Goal: Task Accomplishment & Management: Use online tool/utility

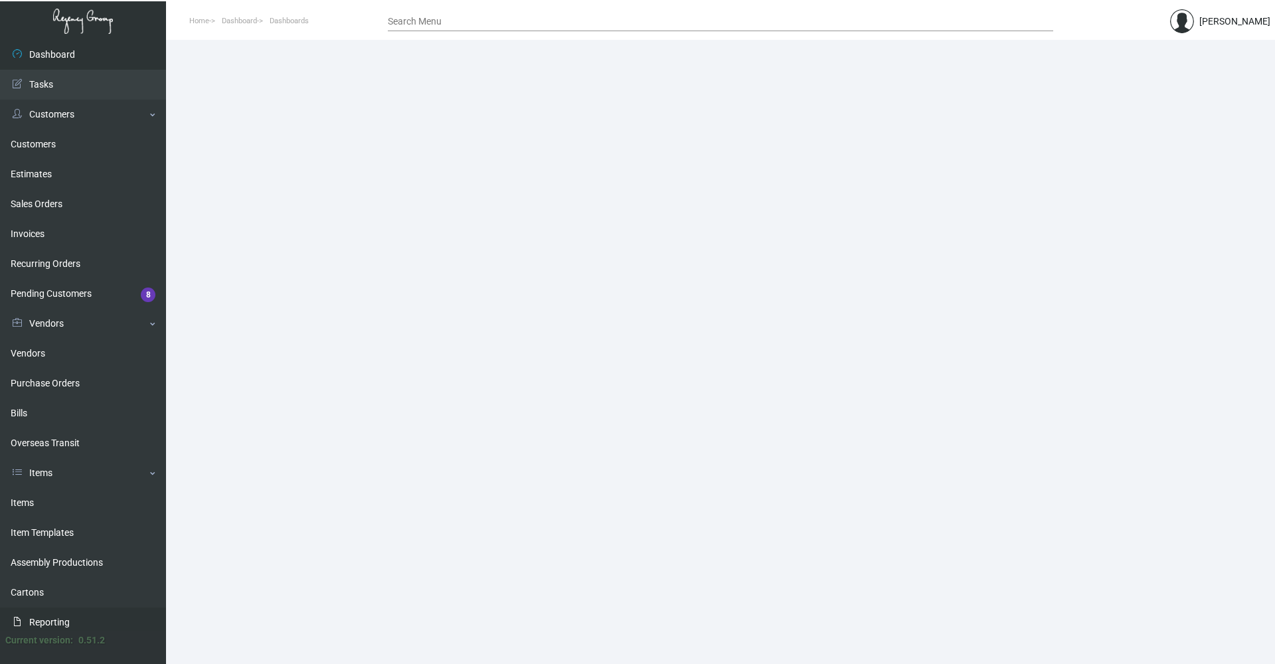
click at [60, 615] on link "Reporting" at bounding box center [83, 623] width 166 height 30
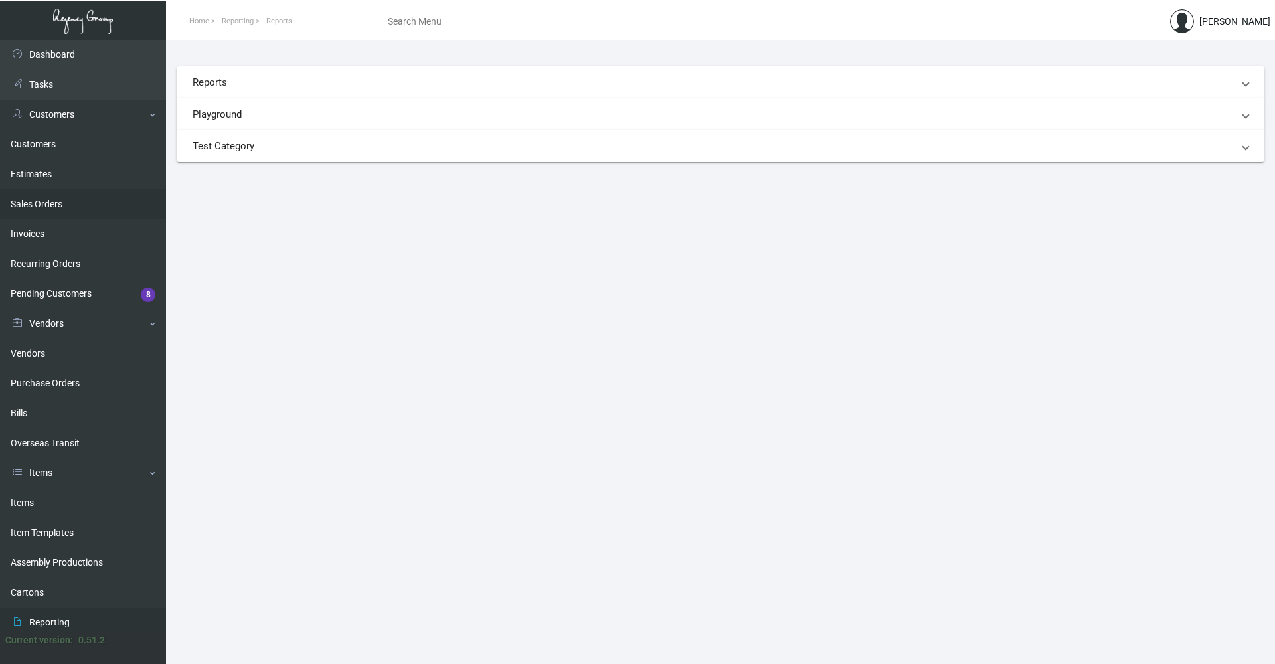
click at [58, 203] on link "Sales Orders" at bounding box center [83, 204] width 166 height 30
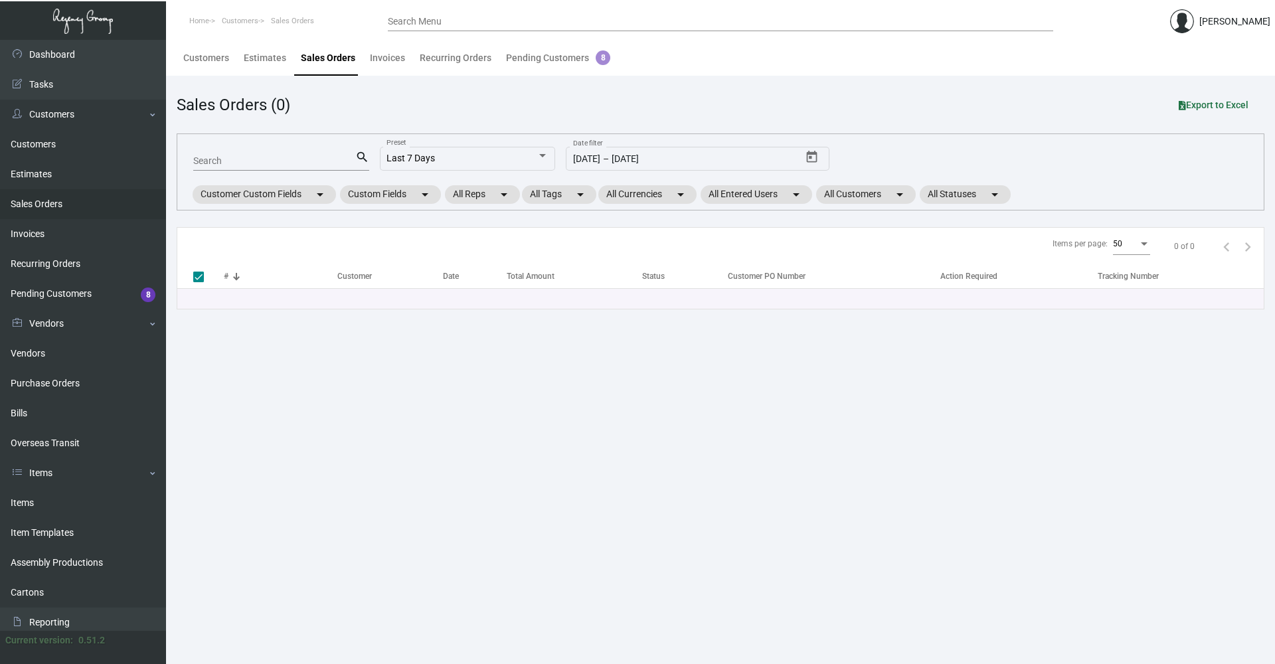
click at [56, 201] on link "Sales Orders" at bounding box center [83, 204] width 166 height 30
click at [43, 236] on link "Invoices" at bounding box center [83, 234] width 166 height 30
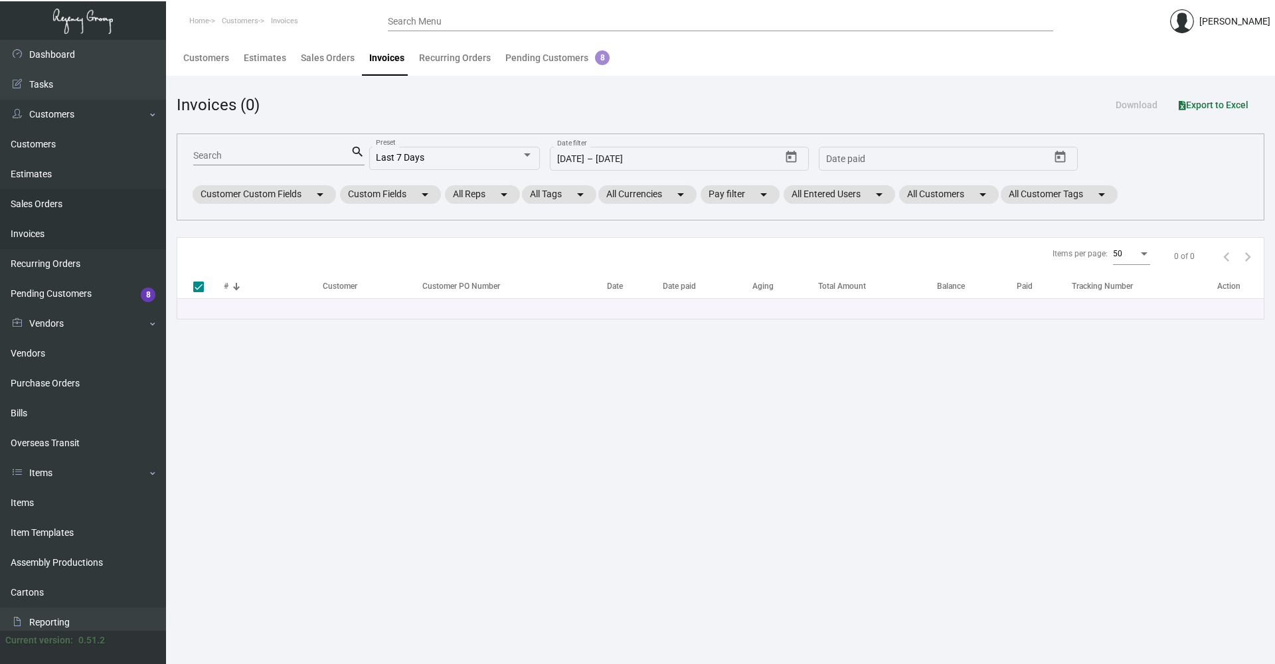
click at [46, 197] on link "Sales Orders" at bounding box center [83, 204] width 166 height 30
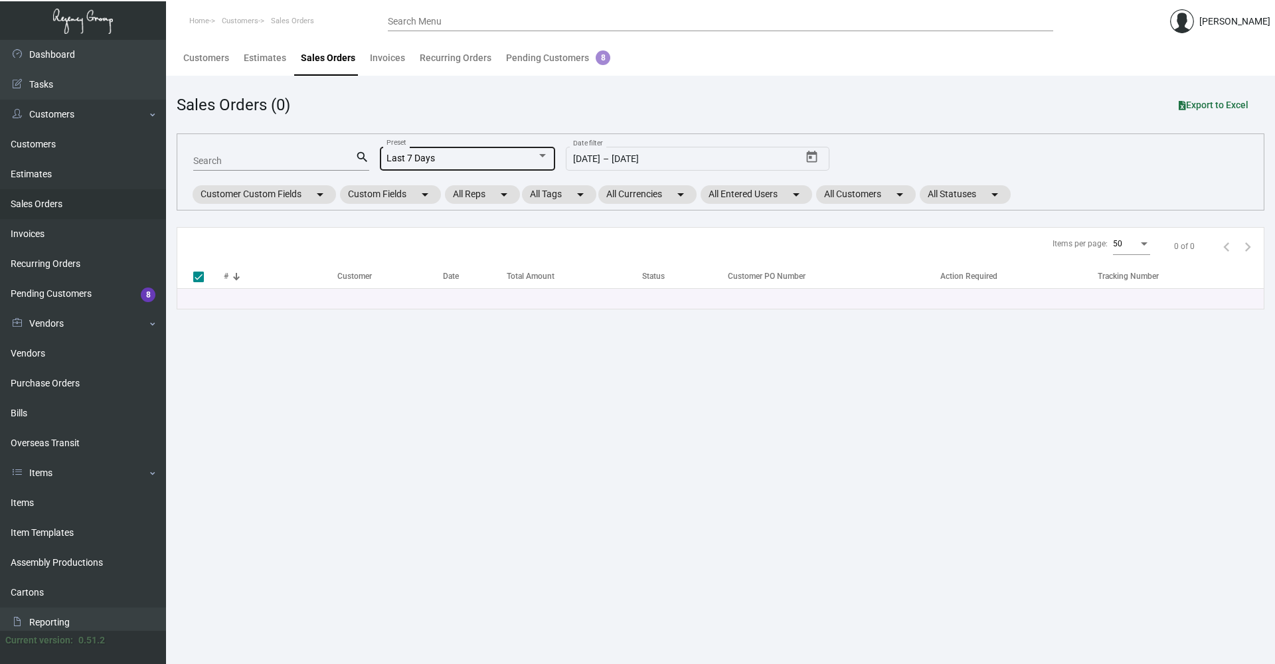
click at [541, 152] on div at bounding box center [543, 156] width 12 height 11
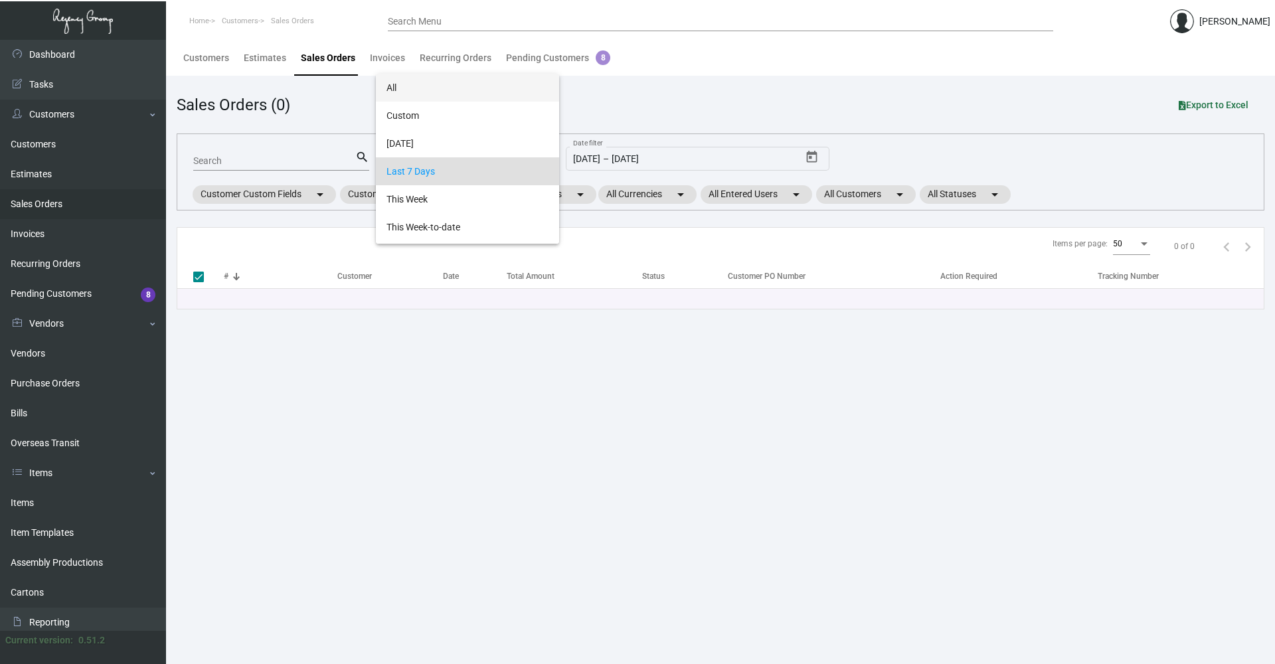
click at [462, 90] on span "All" at bounding box center [467, 88] width 162 height 28
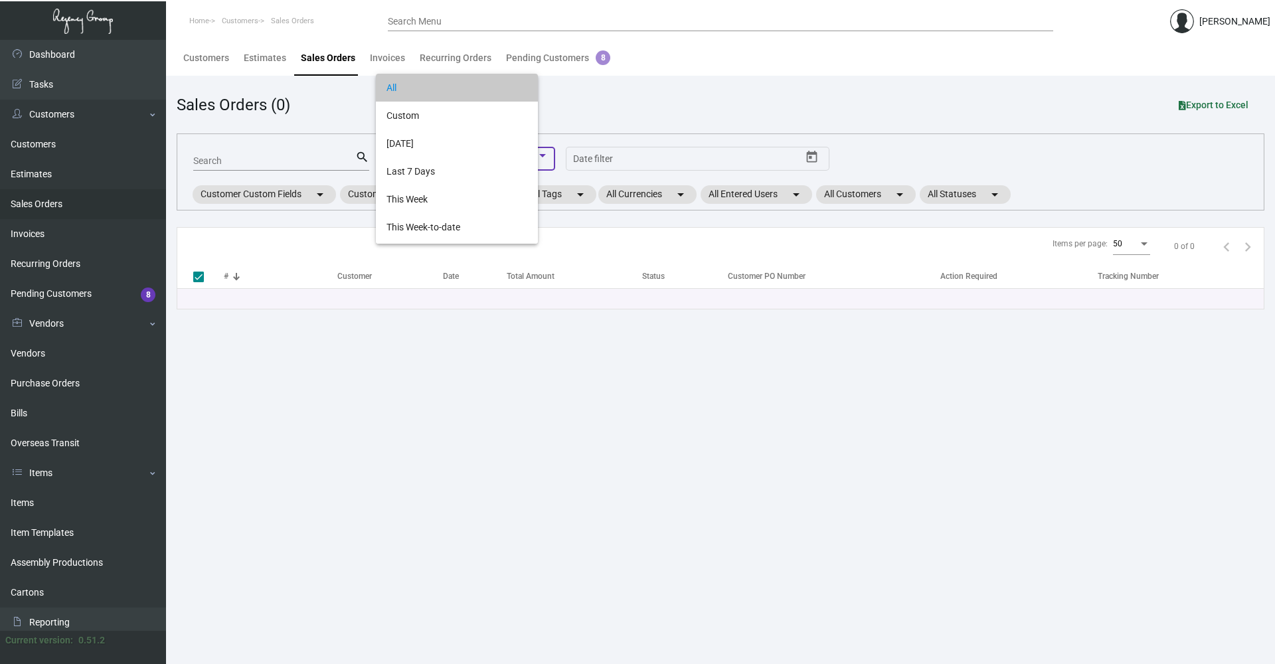
checkbox input "false"
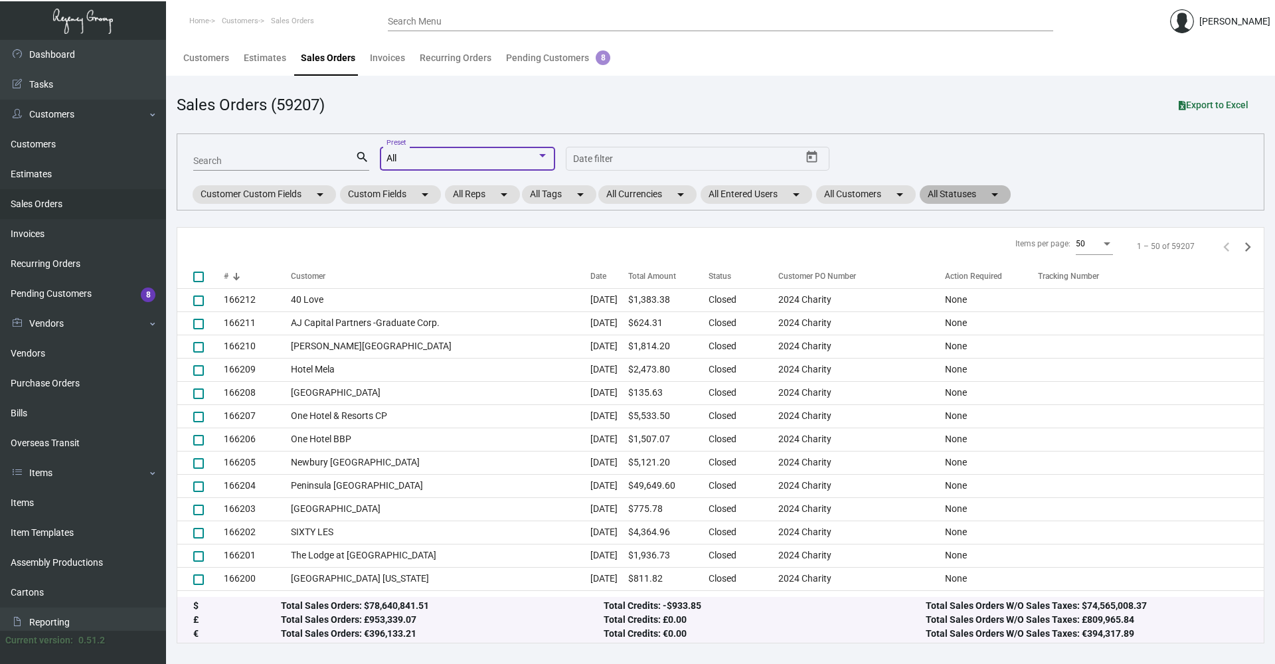
click at [964, 194] on mat-chip "All Statuses arrow_drop_down" at bounding box center [965, 194] width 91 height 19
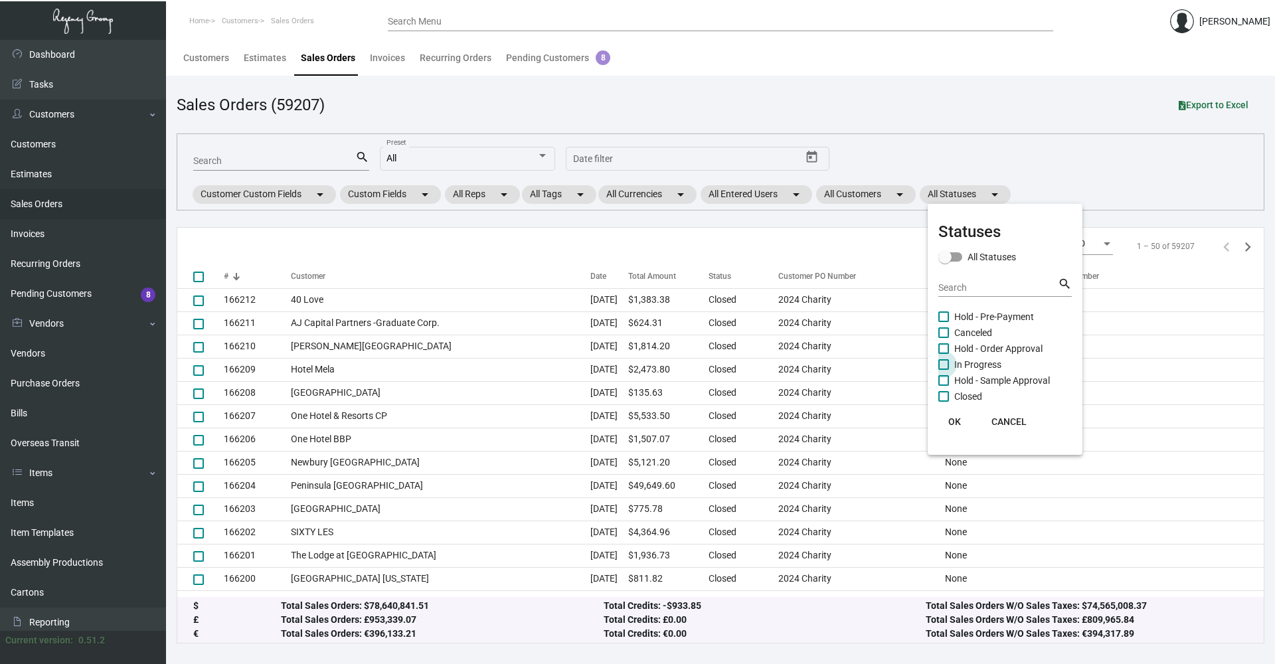
click at [946, 361] on span at bounding box center [943, 364] width 11 height 11
click at [944, 370] on input "In Progress" at bounding box center [943, 370] width 1 height 1
checkbox input "true"
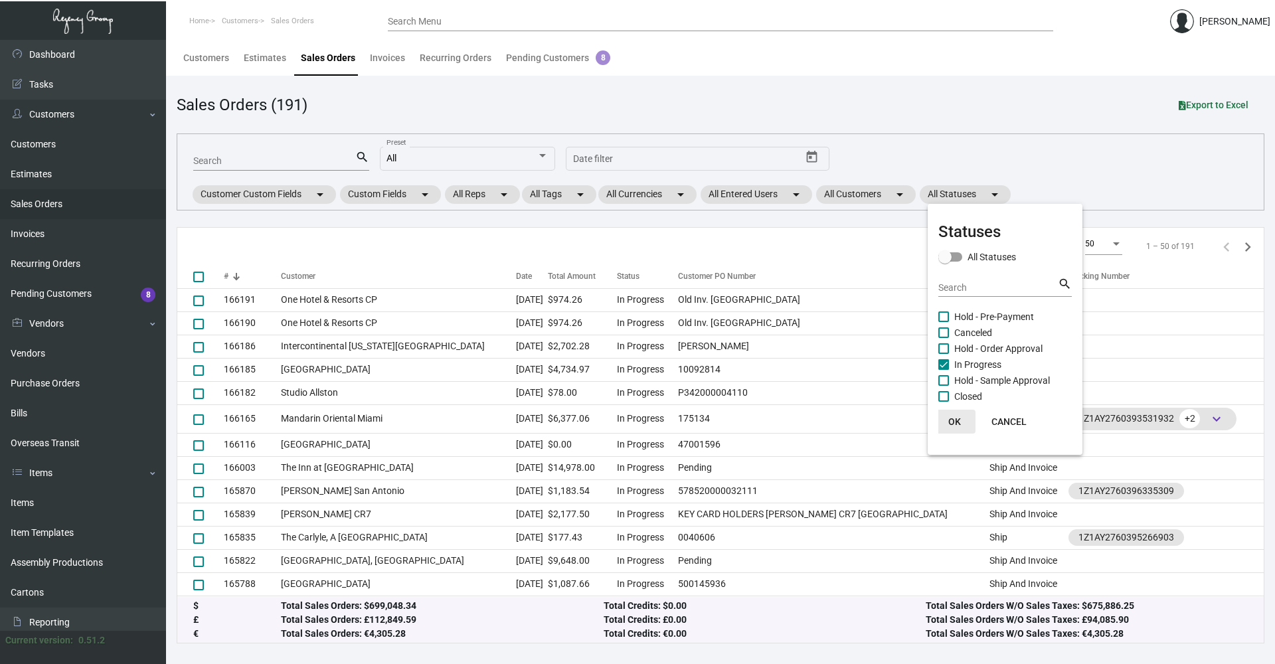
click at [960, 422] on span "OK" at bounding box center [954, 421] width 13 height 11
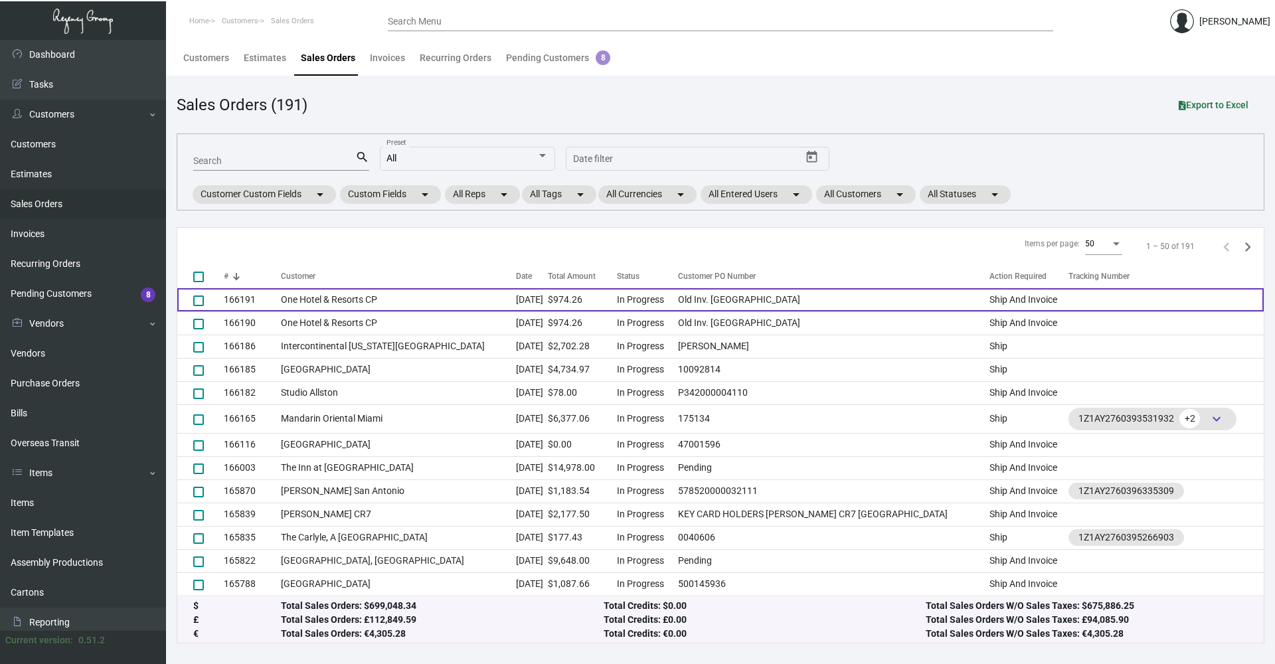
click at [436, 296] on td "One Hotel & Resorts CP" at bounding box center [398, 299] width 235 height 23
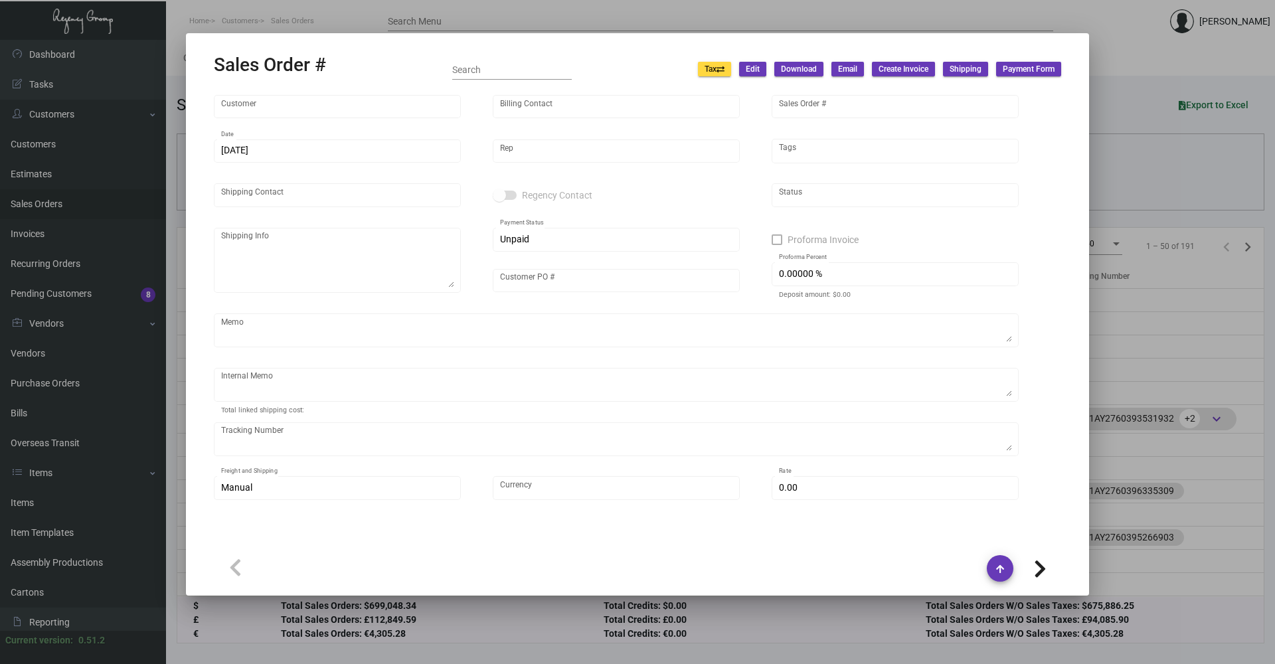
type input "One Hotel & Resorts CP"
type input "[PERSON_NAME]"
type input "166191"
type input "[DATE]"
type input "[PERSON_NAME]"
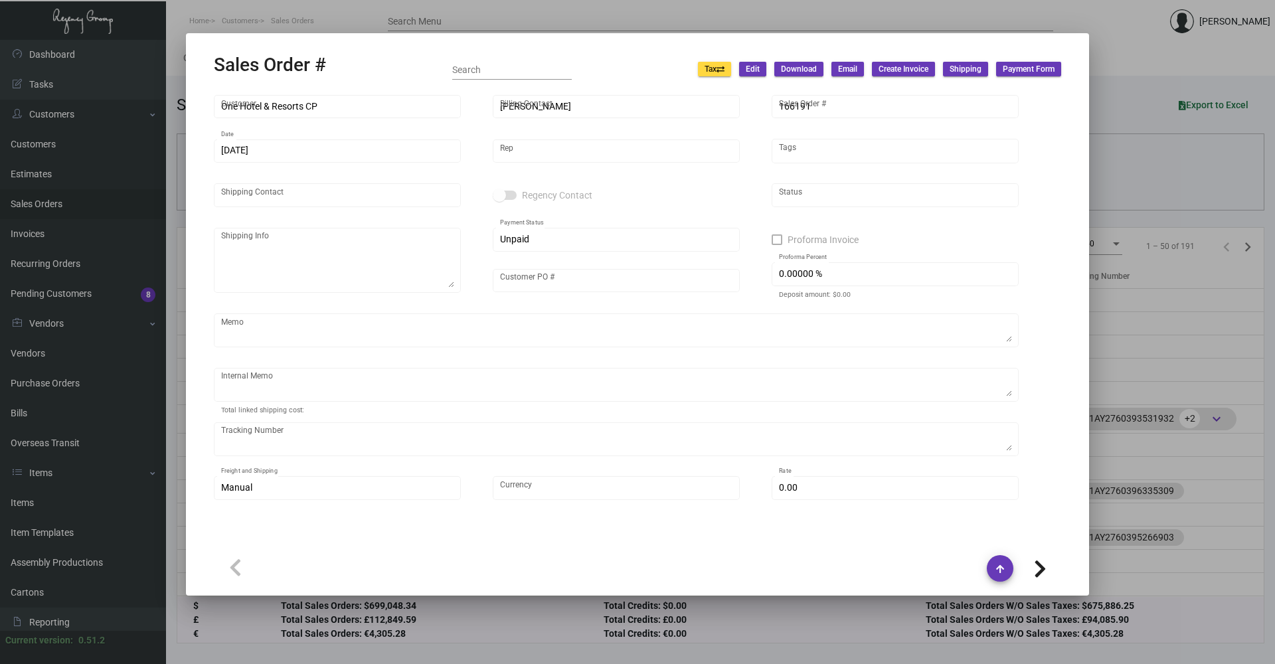
type input "[PERSON_NAME]"
type textarea "[GEOGRAPHIC_DATA] [PERSON_NAME] [STREET_ADDRESS][US_STATE]"
type input "Old Inv. [GEOGRAPHIC_DATA]"
type input "United States Dollar $"
type input "$ 49.84"
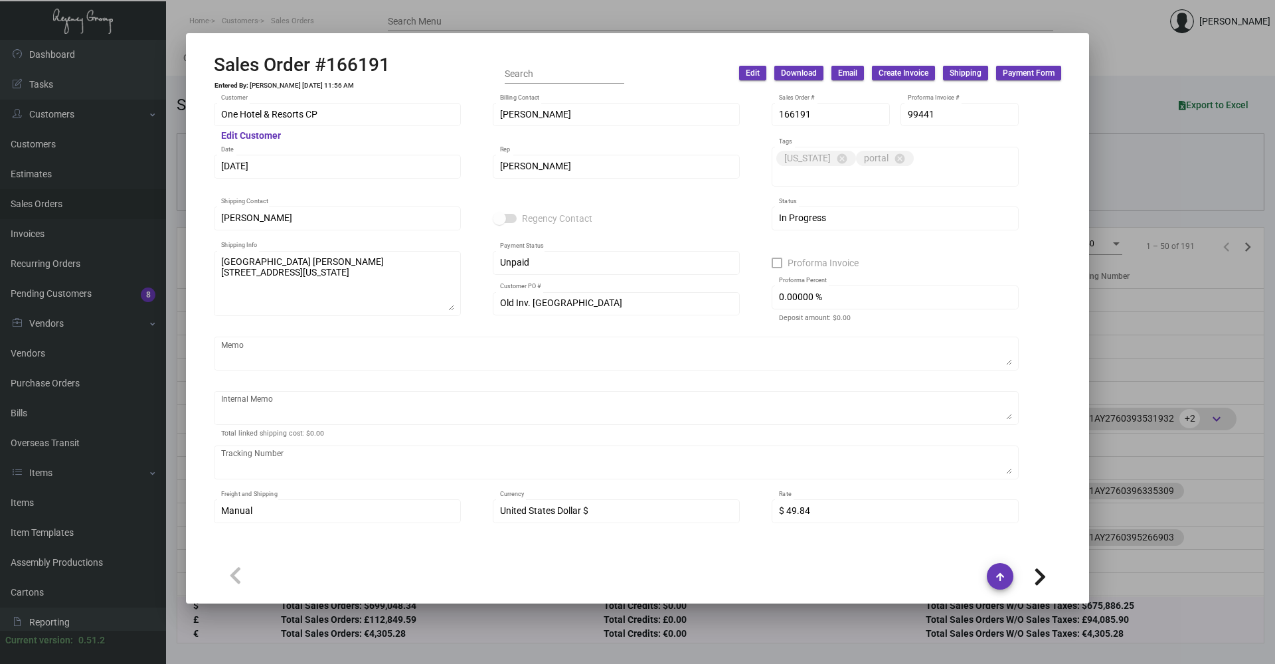
click at [1163, 190] on div at bounding box center [637, 332] width 1275 height 664
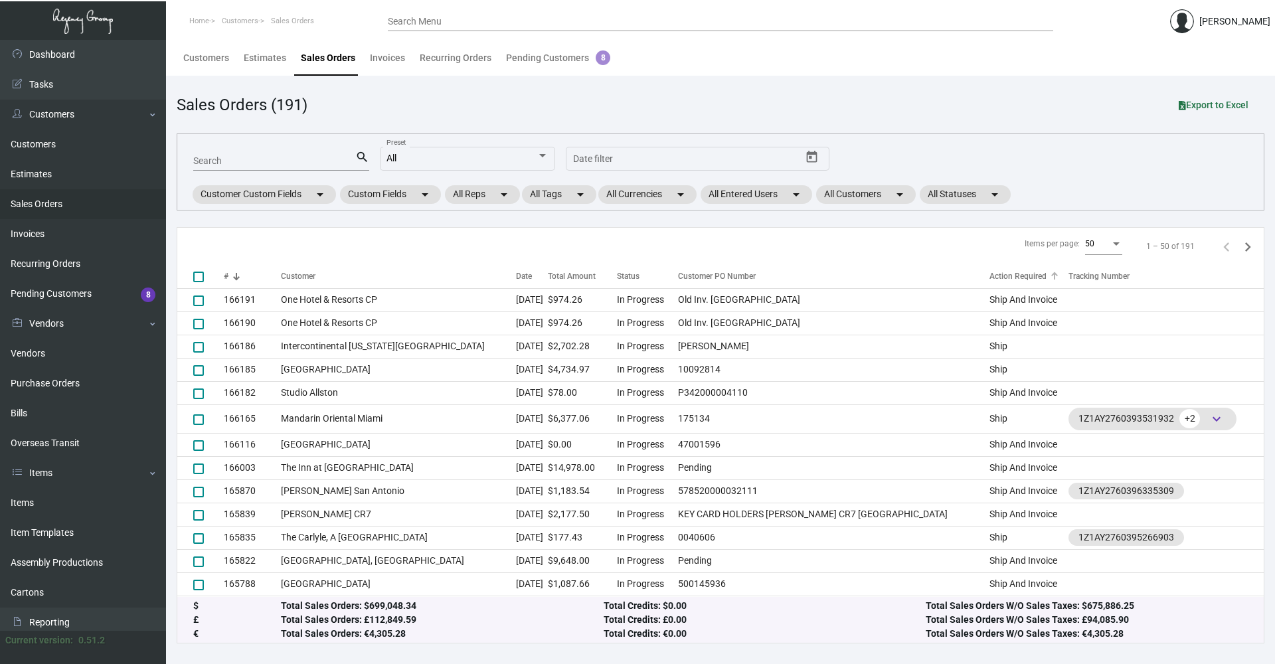
click at [991, 278] on div "Action Required" at bounding box center [1017, 276] width 57 height 12
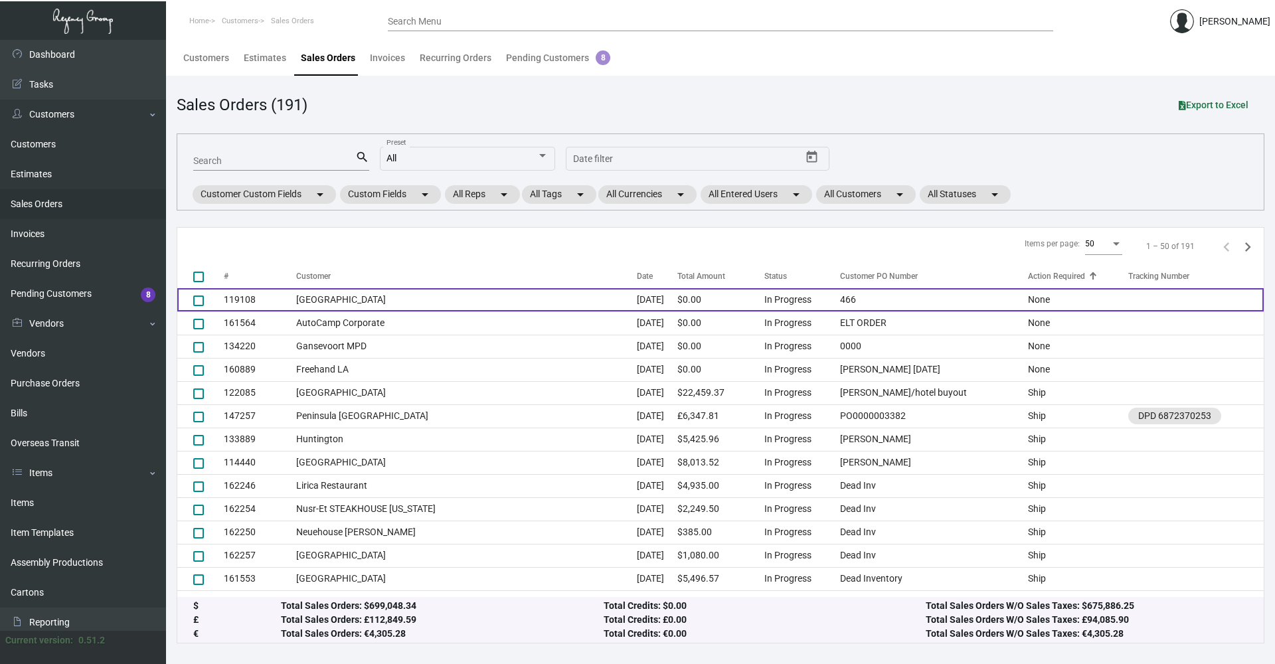
click at [881, 299] on td "466" at bounding box center [930, 299] width 195 height 23
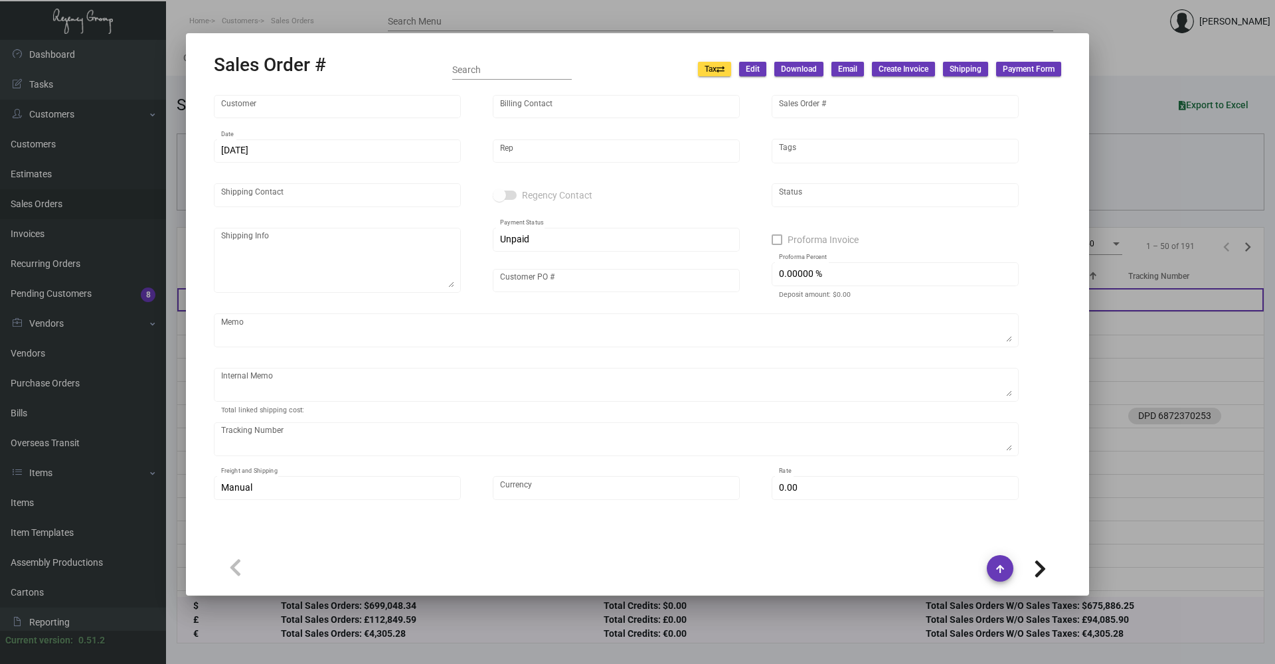
type input "[GEOGRAPHIC_DATA]"
type input "[PERSON_NAME]"
type input "119108"
type input "[DATE]"
type input "[PERSON_NAME]"
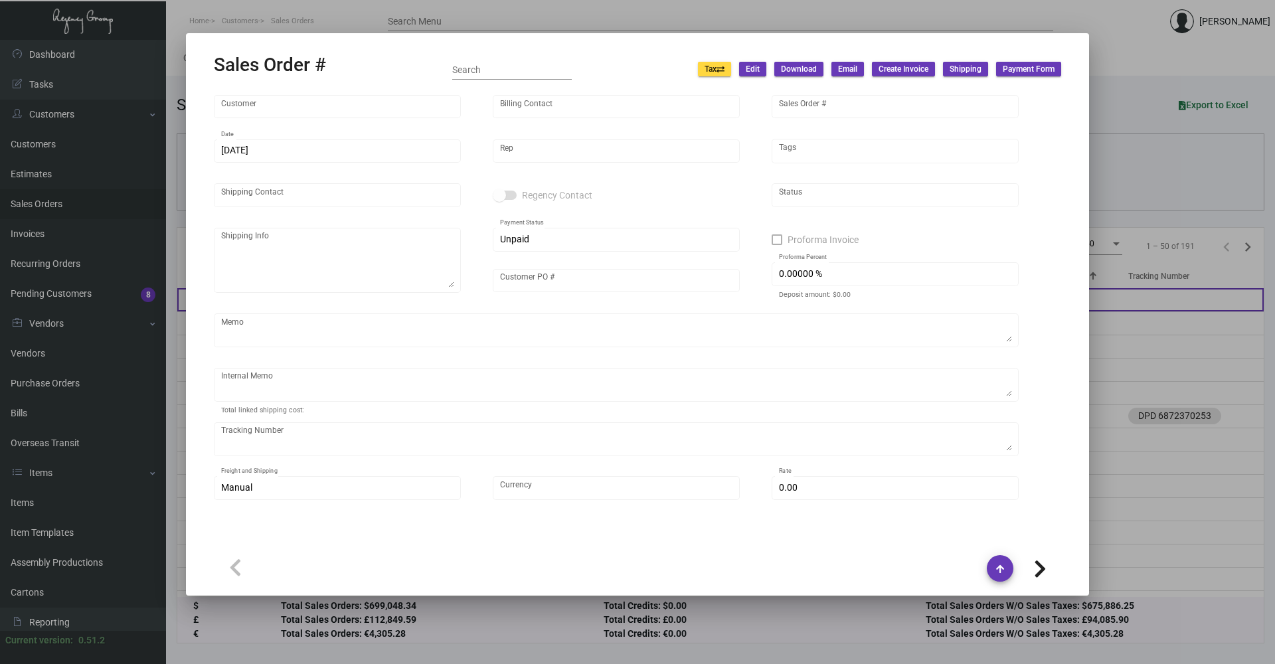
type input "[PERSON_NAME]"
type textarea "QNY Creative [PERSON_NAME] [STREET_ADDRESS][US_STATE]"
type input "466"
type input "United States Dollar $"
type input "$ 0.00"
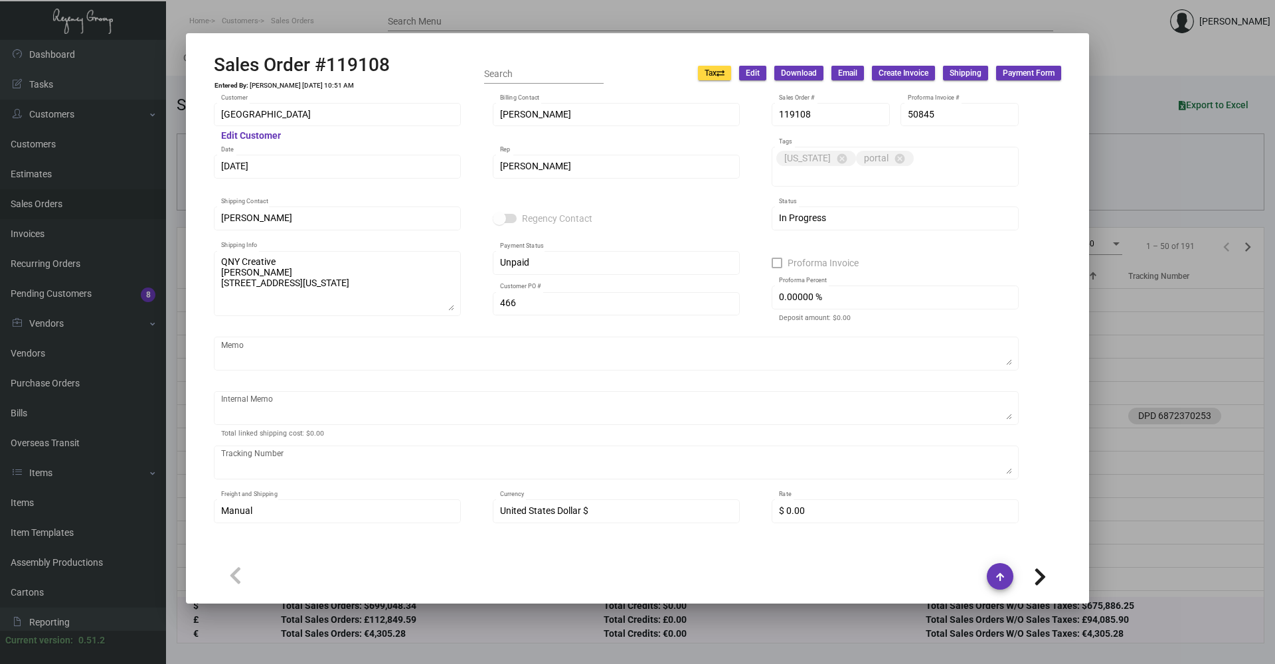
click at [1145, 185] on div at bounding box center [637, 332] width 1275 height 664
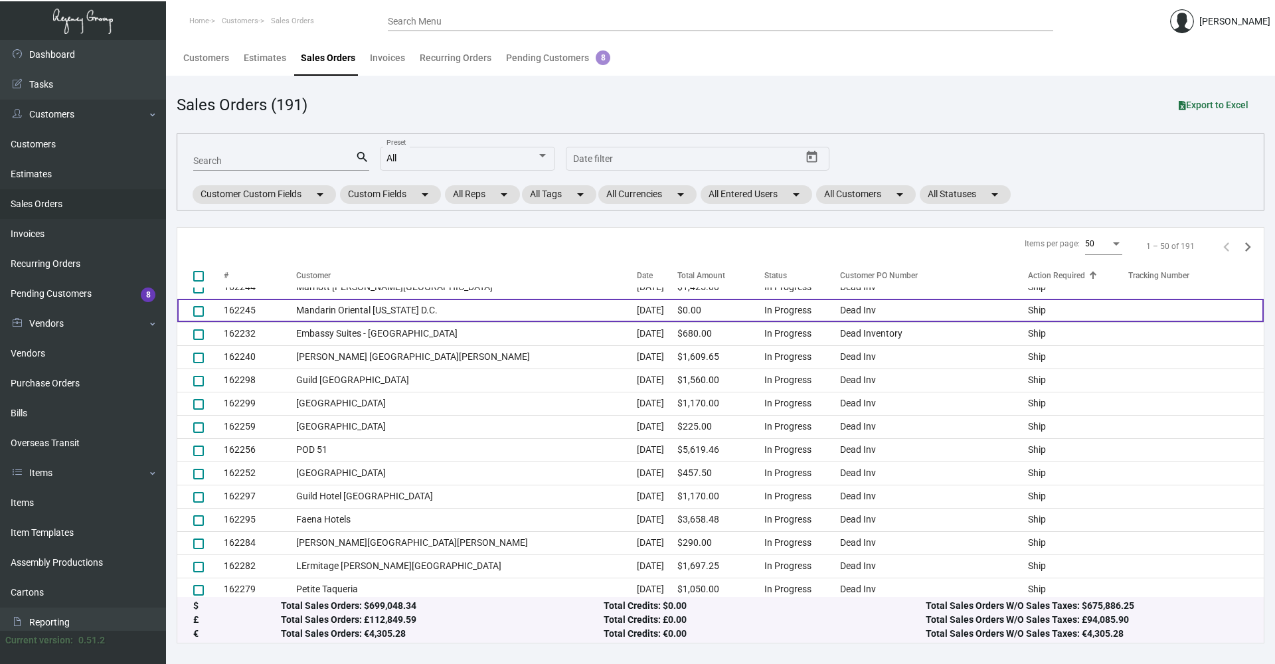
scroll to position [664, 0]
click at [857, 435] on td "Dead Inv" at bounding box center [930, 425] width 195 height 23
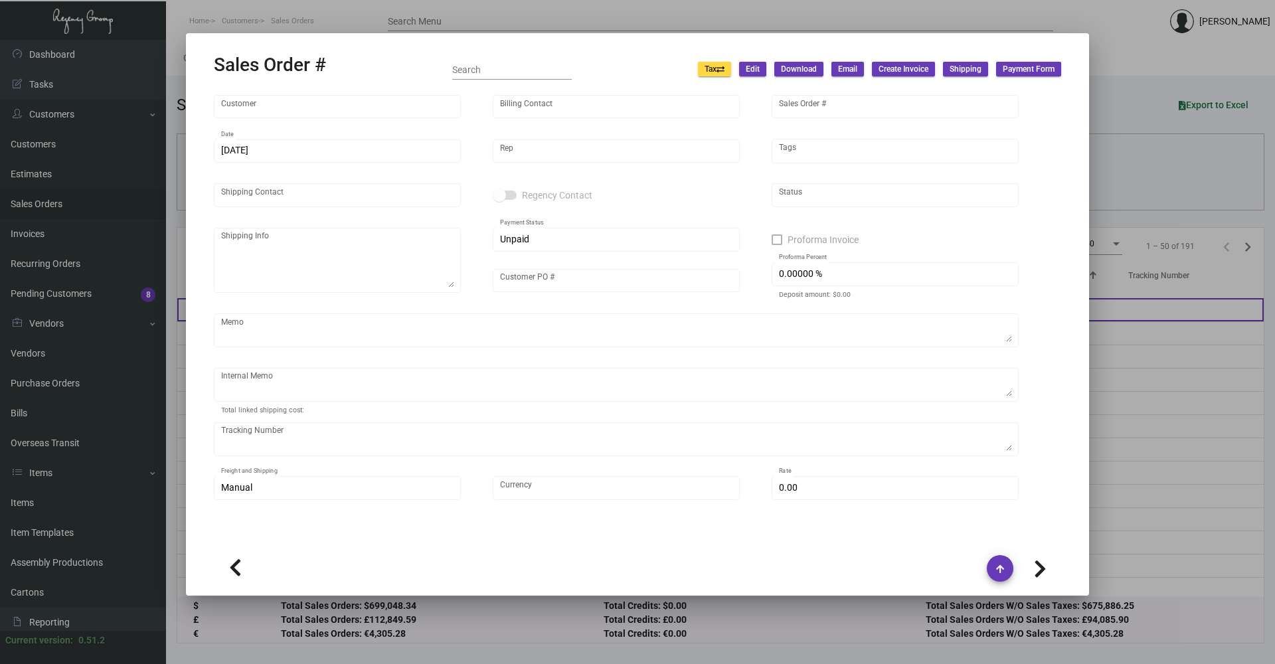
type input "[GEOGRAPHIC_DATA]"
type input "[PERSON_NAME]"
type input "162259"
type input "[DATE]"
type input "[PERSON_NAME]"
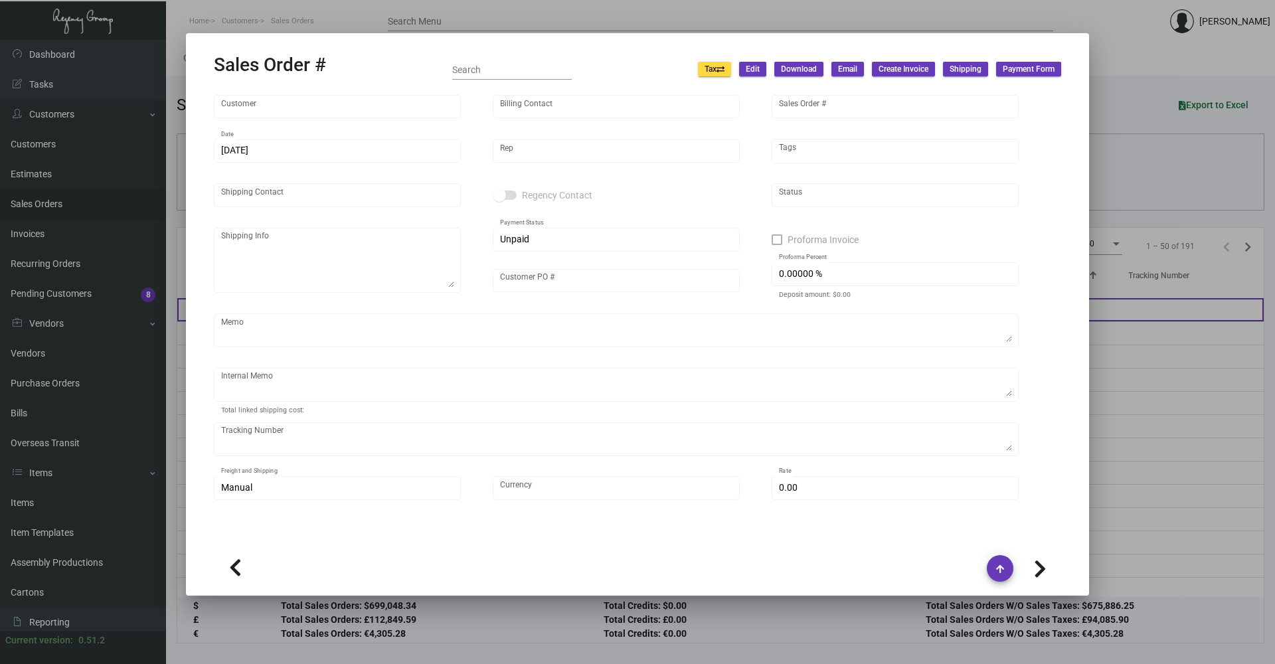
type input "[PERSON_NAME]"
type textarea "[GEOGRAPHIC_DATA] - [PERSON_NAME] [STREET_ADDRESS][PERSON_NAME]"
type input "Dead Inv"
type input "United States Dollar $"
type input "$ 0.00"
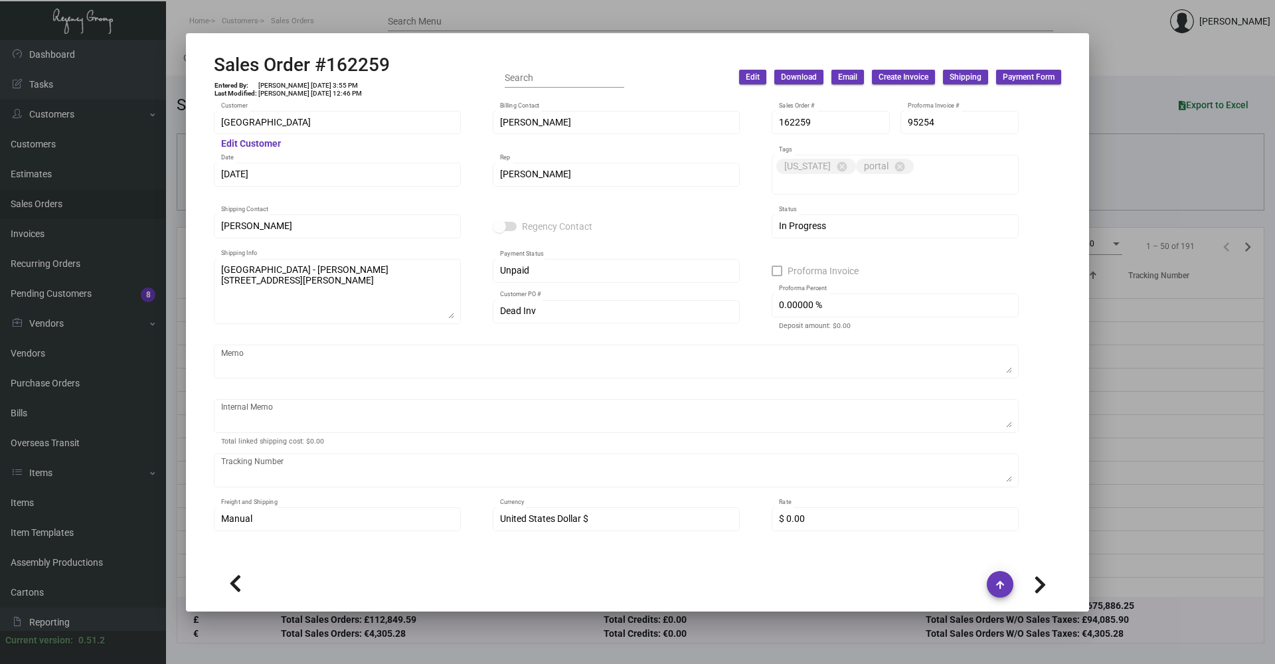
click at [1034, 575] on icon at bounding box center [1040, 585] width 13 height 20
type input "POD 51"
type input "Billing Department"
type input "162256"
type input "[PERSON_NAME]"
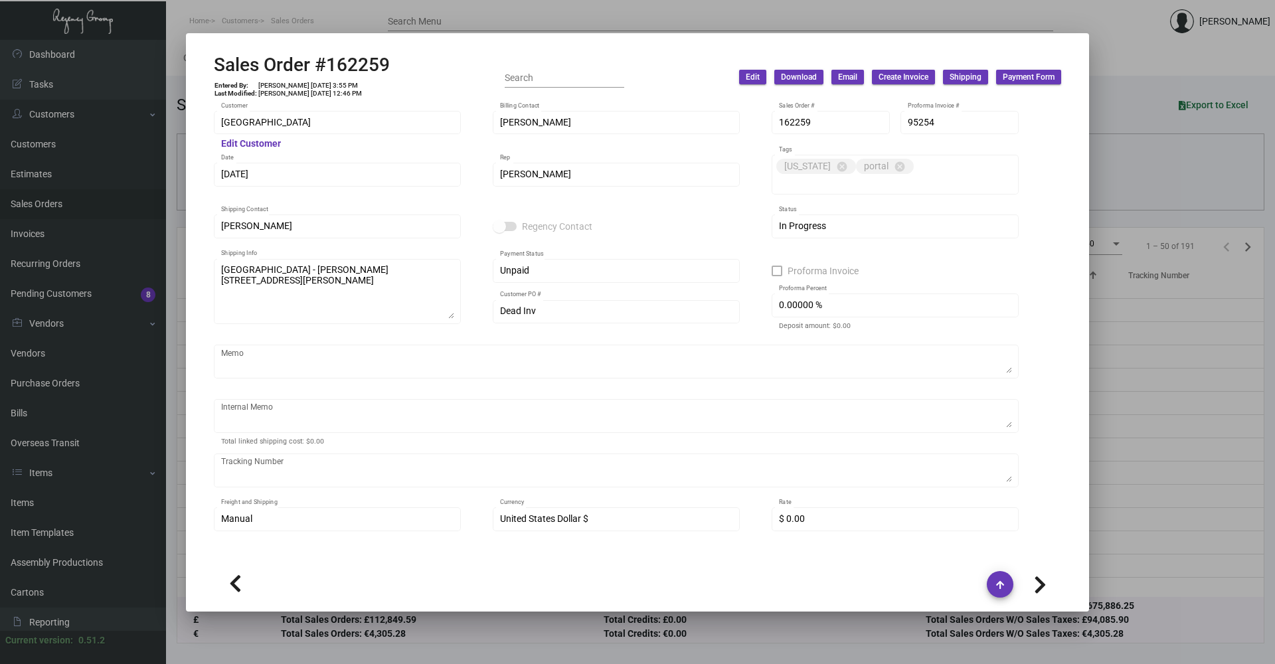
type textarea "POD 51 - [PERSON_NAME] [STREET_ADDRESS][US_STATE]"
type input "95251"
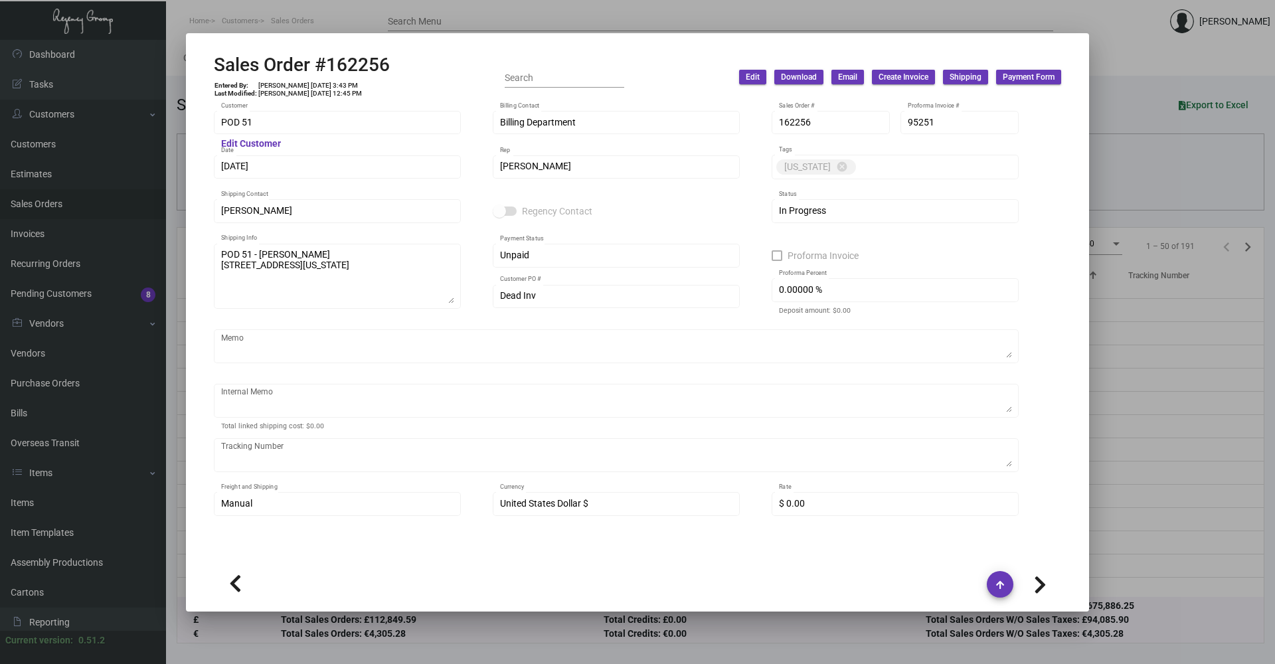
click at [1035, 578] on icon at bounding box center [1040, 585] width 13 height 20
type input "[GEOGRAPHIC_DATA]"
type input "Accounts Payable"
type input "162252"
type input "Attn: [PERSON_NAME]"
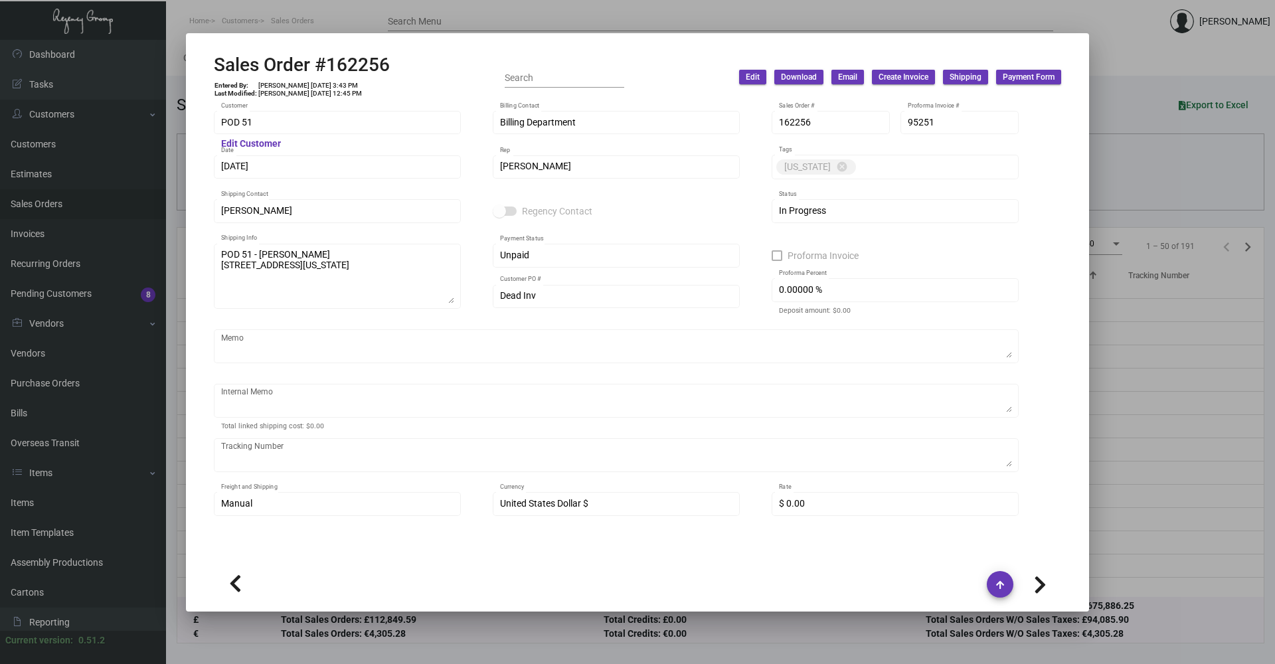
type textarea "Normandie - Attn: [PERSON_NAME] [STREET_ADDRESS]"
type input "95247"
click at [1035, 578] on icon at bounding box center [1040, 585] width 13 height 20
type input "Guild Hotel [GEOGRAPHIC_DATA]"
type input "Zephyr [PERSON_NAME]"
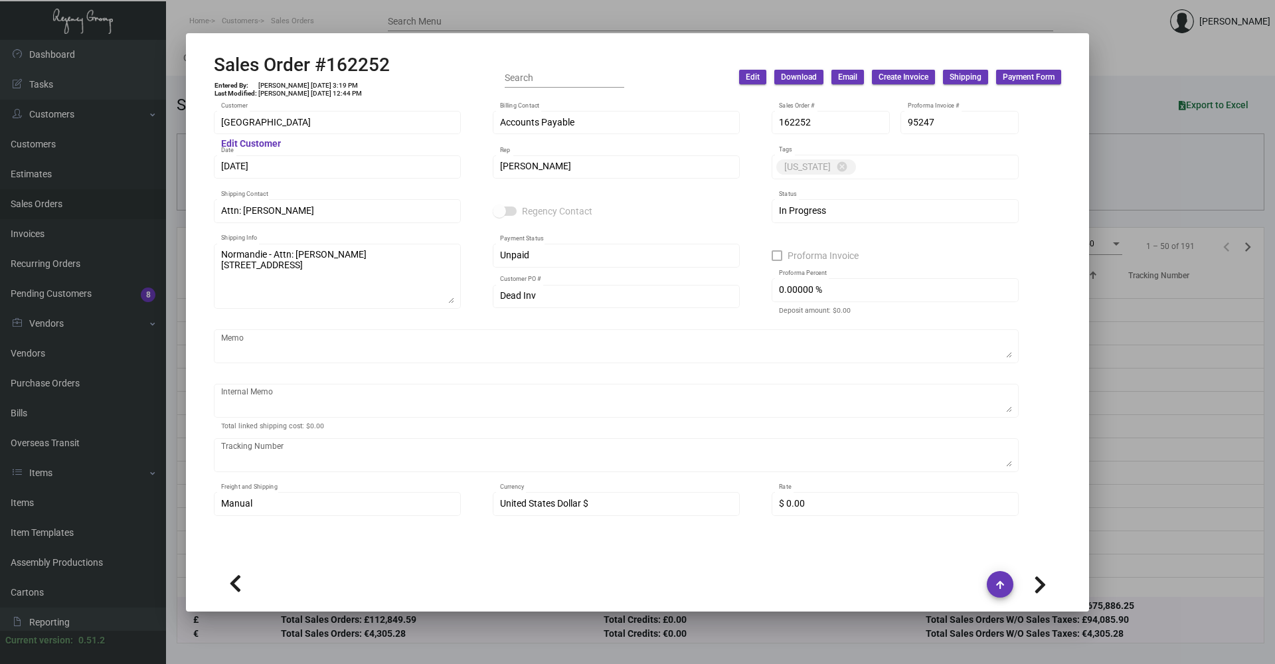
type input "162297"
type input "[PERSON_NAME]"
type textarea "Guild Hotel Dallas - [PERSON_NAME] [STREET_ADDRESS][PERSON_NAME]"
type input "95292"
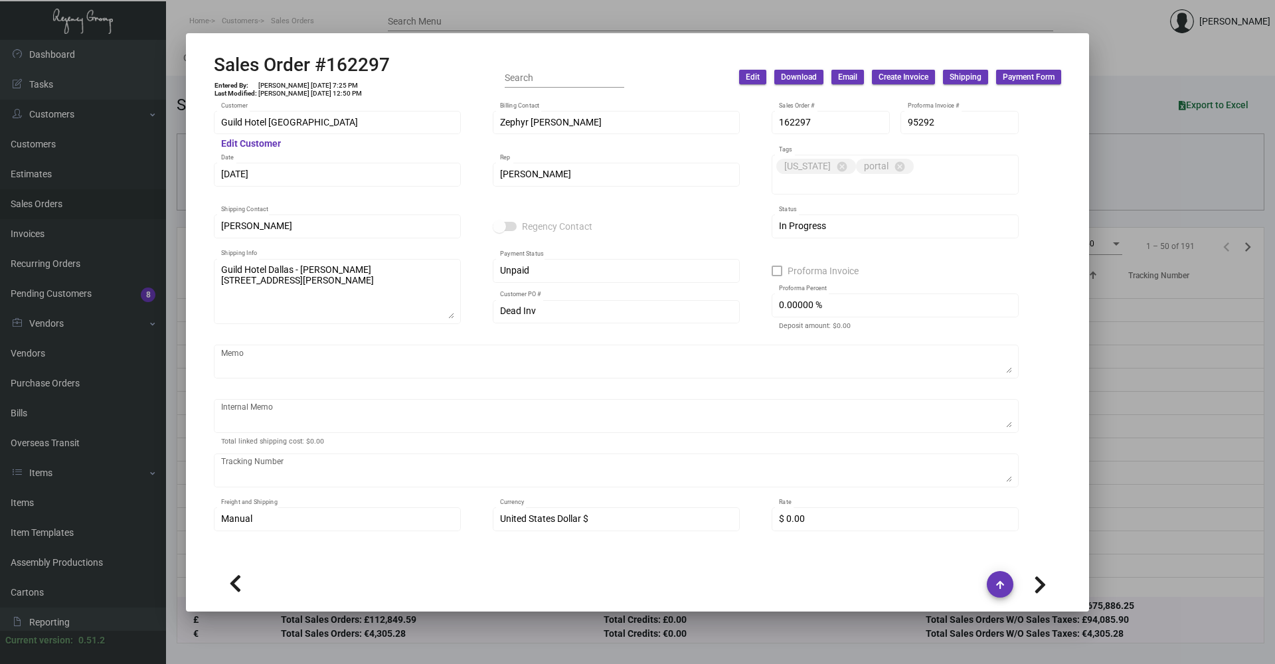
click at [1183, 489] on div at bounding box center [637, 332] width 1275 height 664
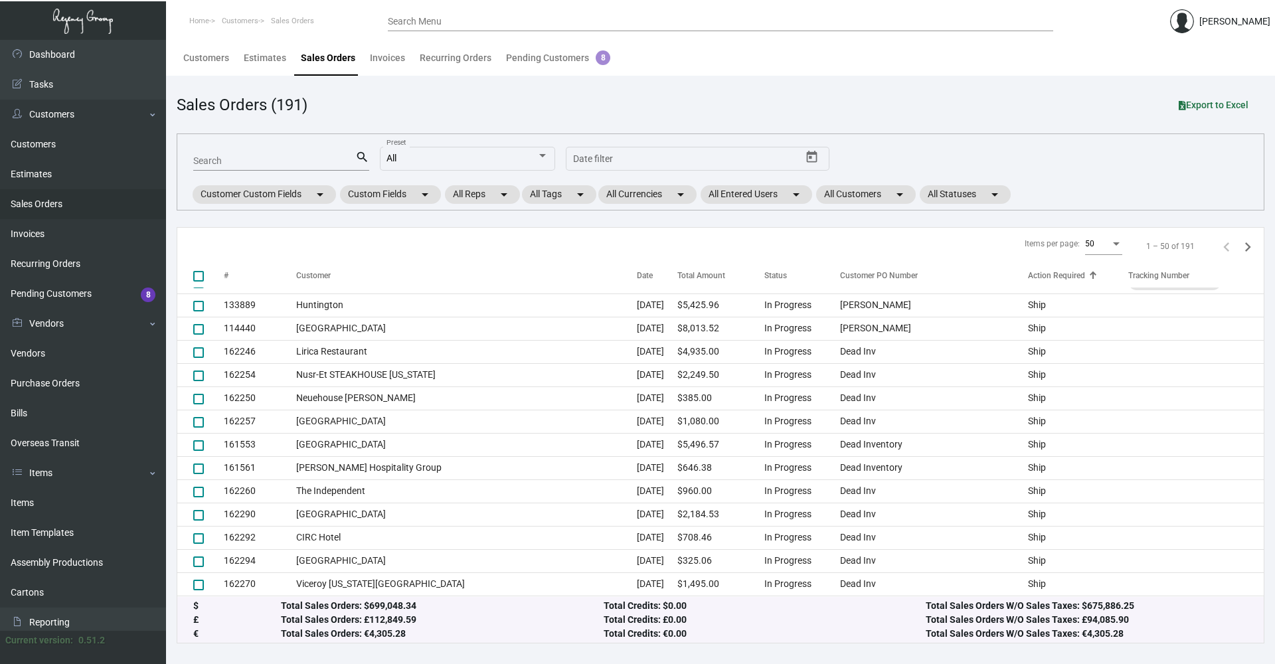
scroll to position [133, 0]
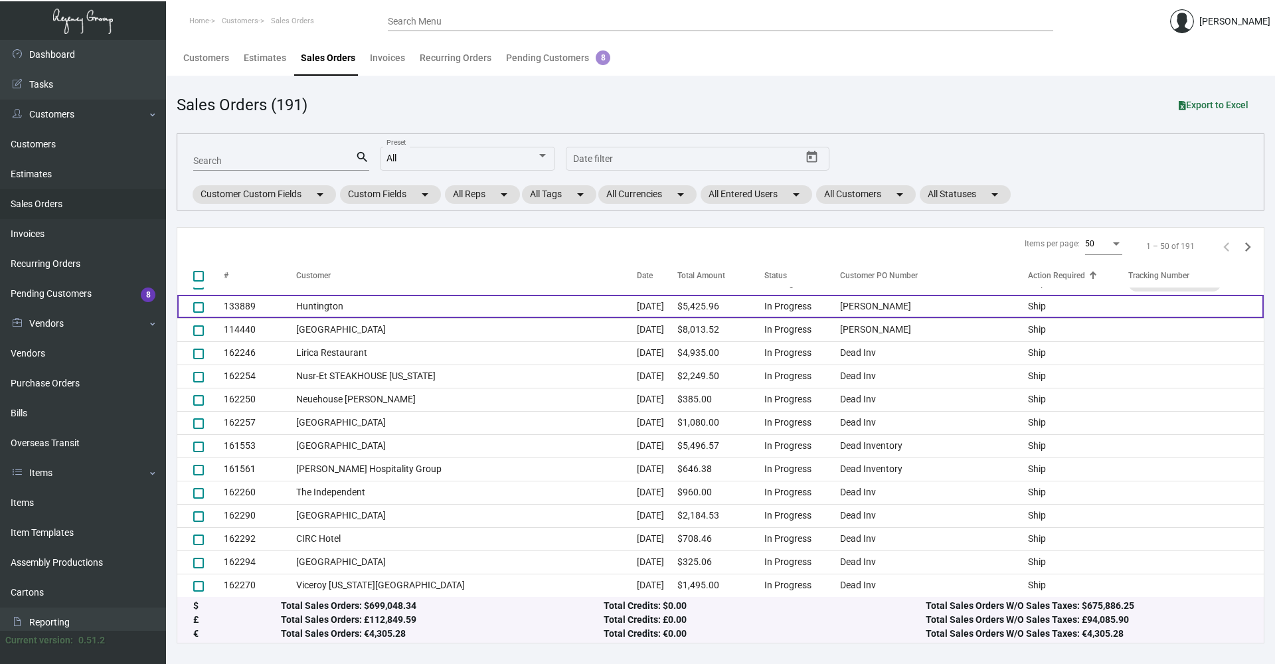
click at [833, 305] on td "[PERSON_NAME]" at bounding box center [930, 306] width 195 height 23
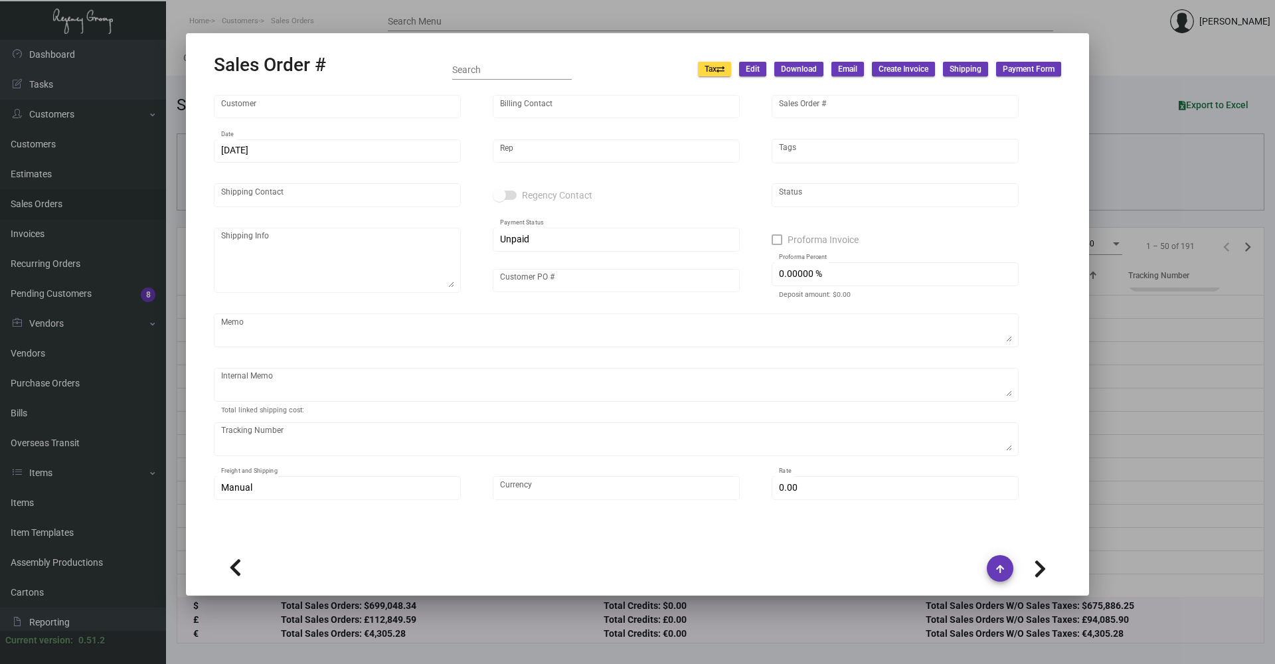
type input "Huntington"
type input "[PERSON_NAME]"
type input "133889"
type input "[DATE]"
type input "[PERSON_NAME]"
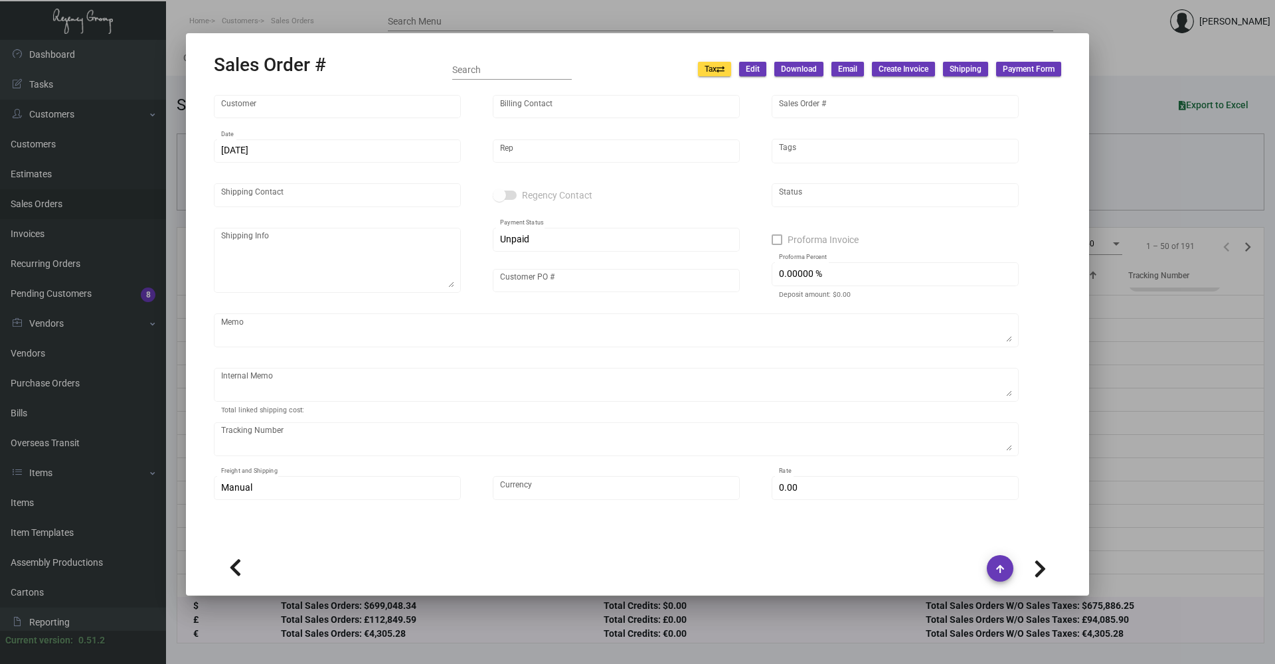
type input "[PERSON_NAME]"
type textarea "[PERSON_NAME] [STREET_ADDRESS][US_STATE]"
type input "[PERSON_NAME]"
type input "United States Dollar $"
type input "$ 0.00"
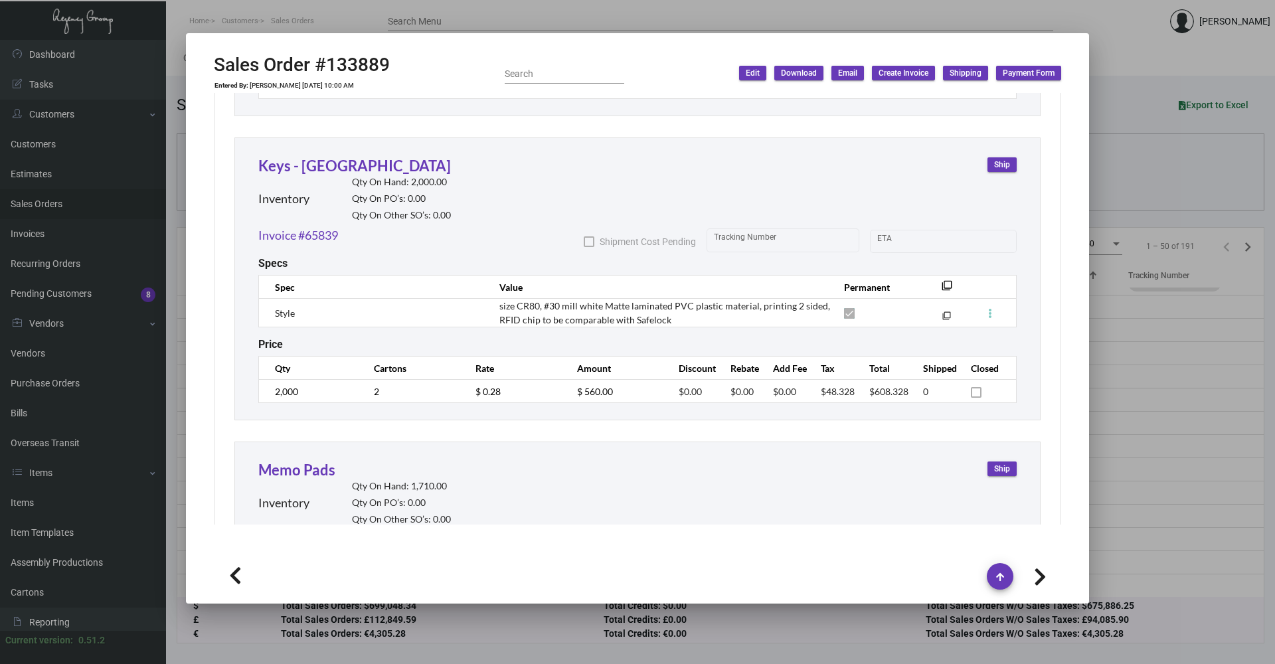
scroll to position [1337, 0]
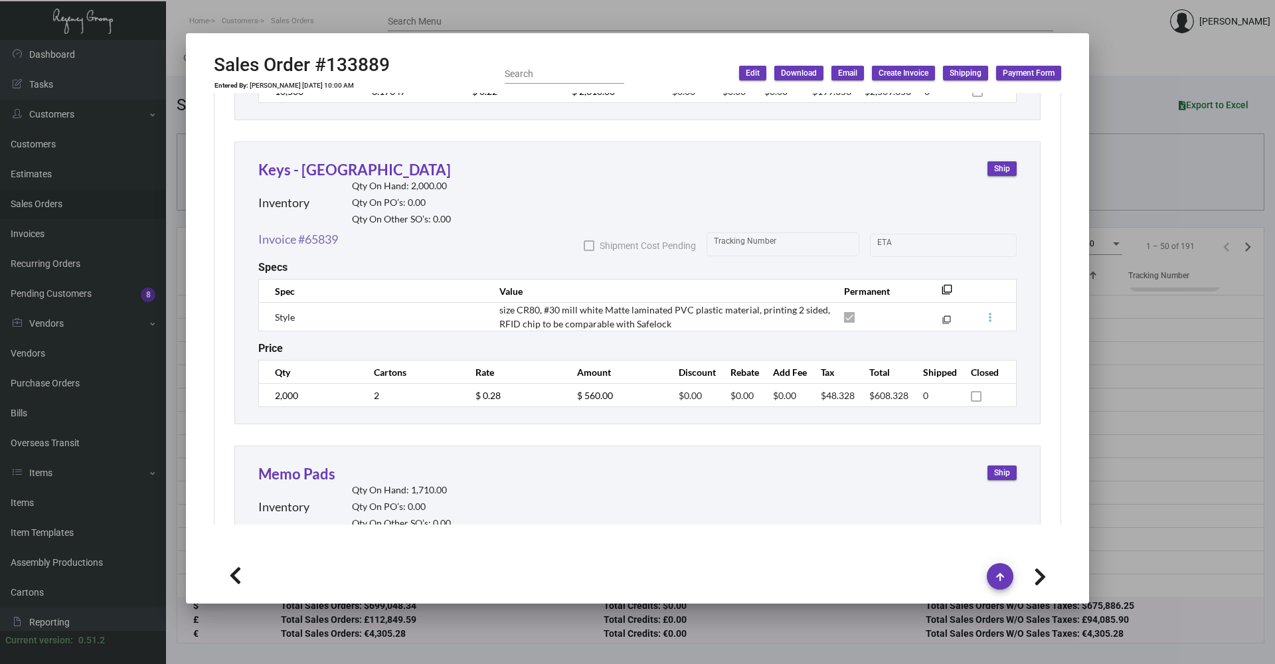
click at [332, 230] on link "Invoice #65839" at bounding box center [298, 239] width 80 height 18
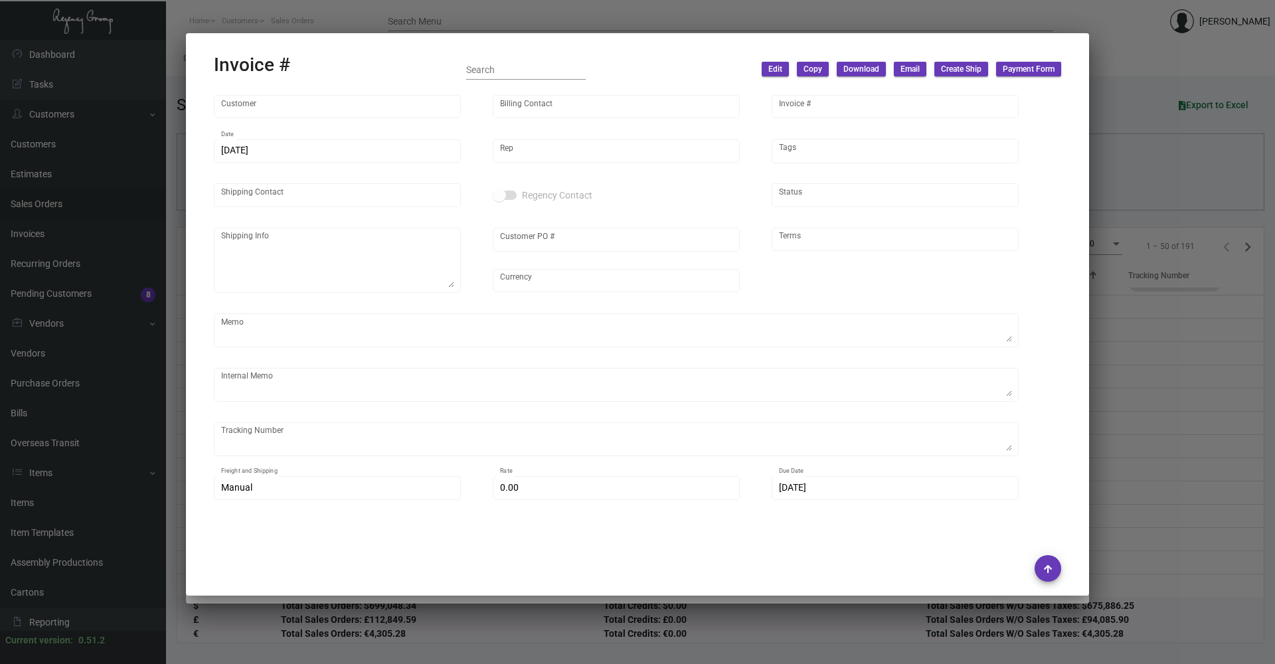
type input "Huntington"
type input "[PERSON_NAME]"
type input "65839"
type input "[DATE]"
type input "[PERSON_NAME]"
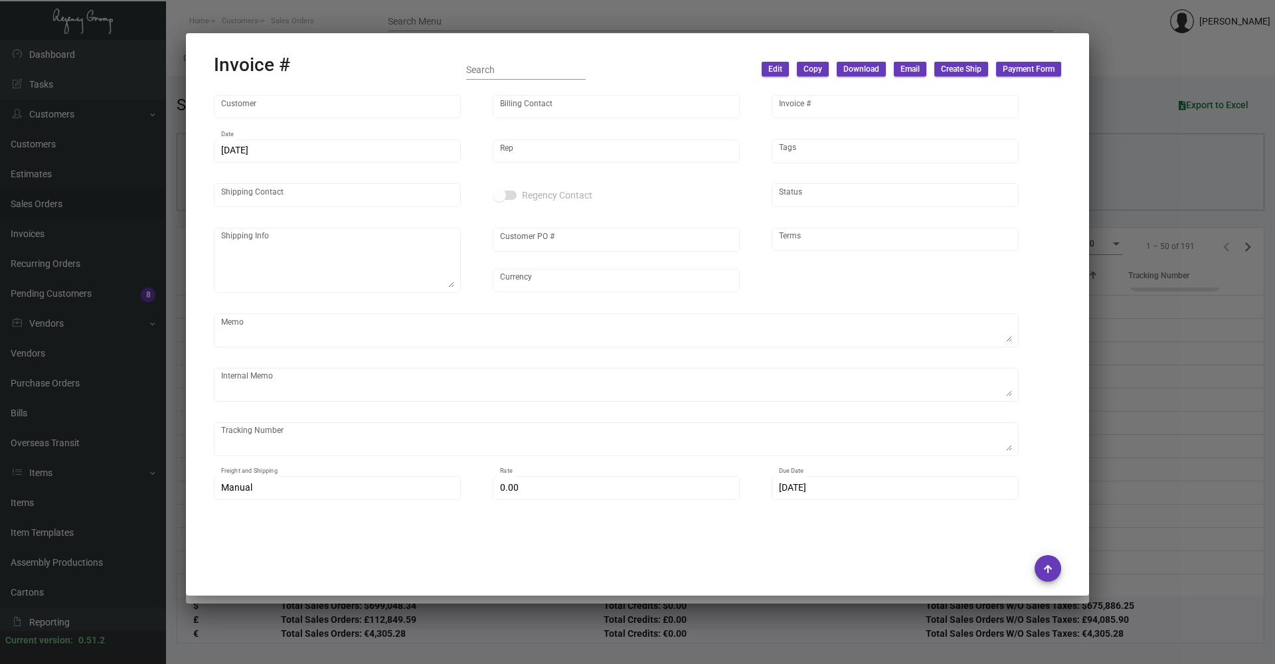
type input "[PERSON_NAME]"
type textarea "[PERSON_NAME] [STREET_ADDRESS][US_STATE]"
type input "[PERSON_NAME]"
type input "United States Dollar $"
type input "Net 30"
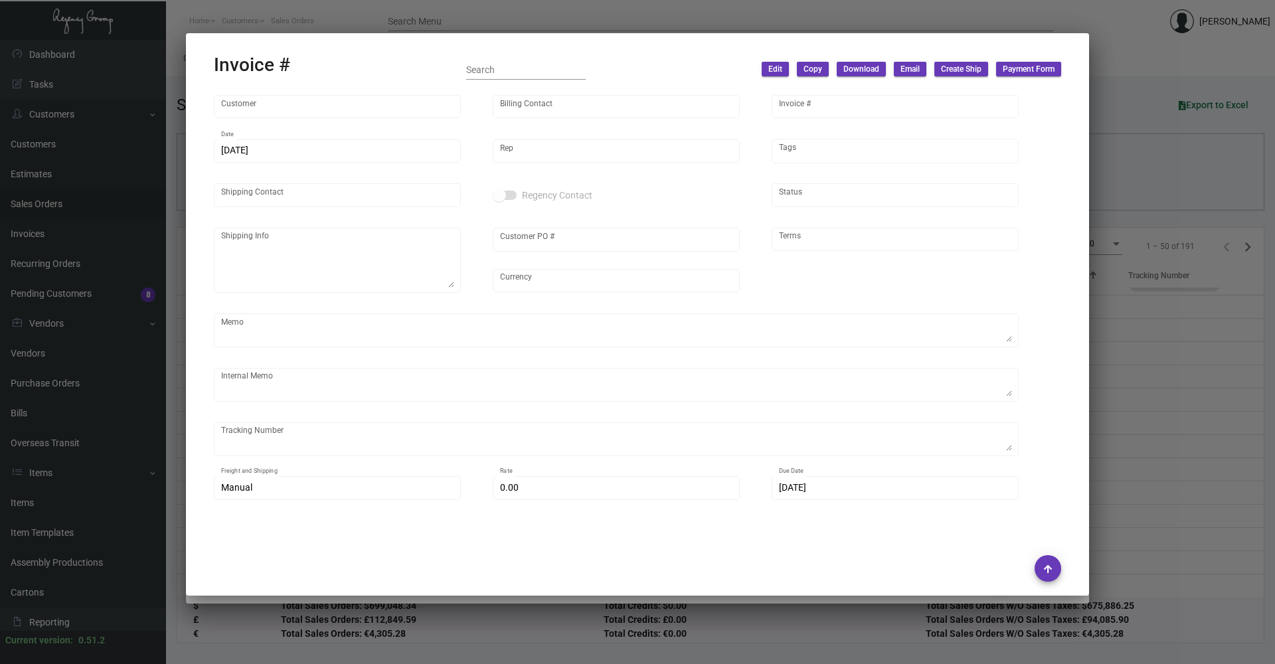
type input "8.50000 %"
type input "[DATE]"
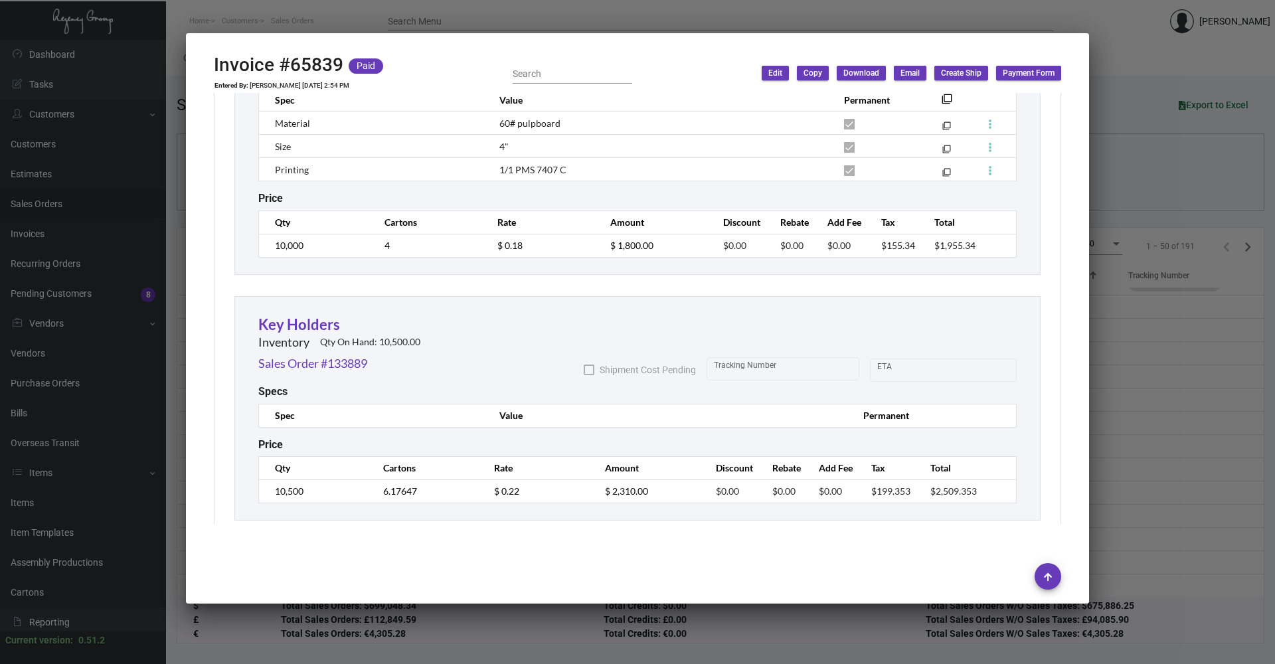
scroll to position [996, 0]
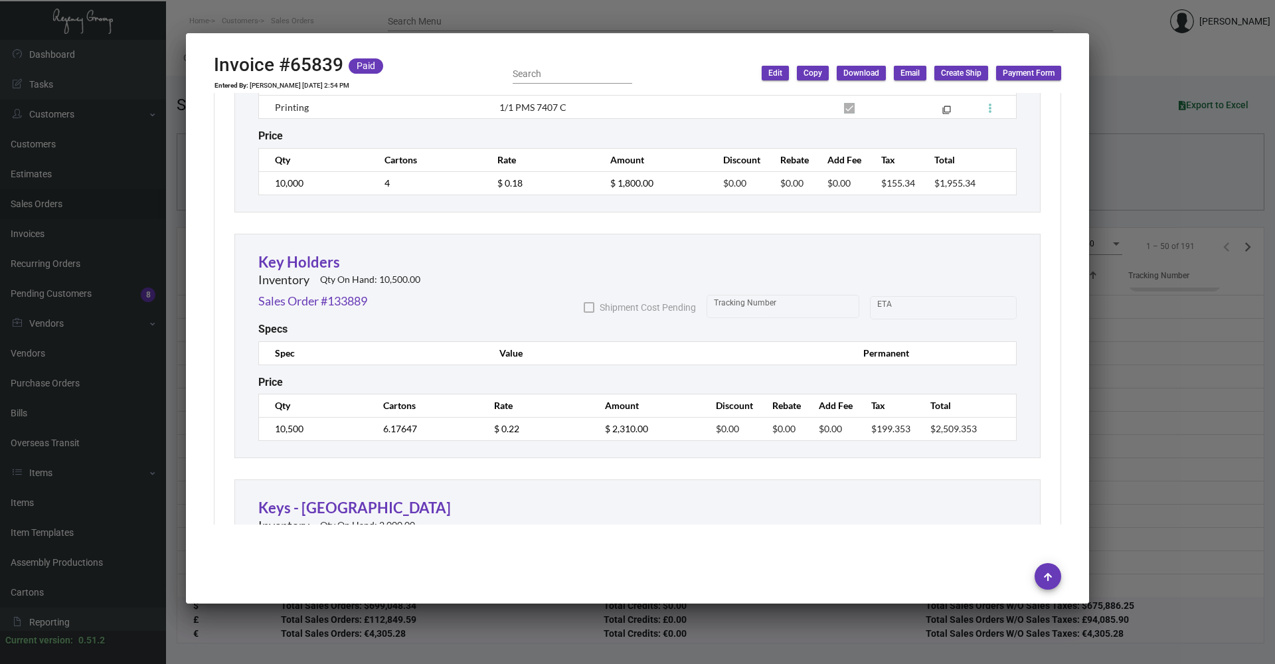
click at [1104, 352] on div at bounding box center [637, 332] width 1275 height 664
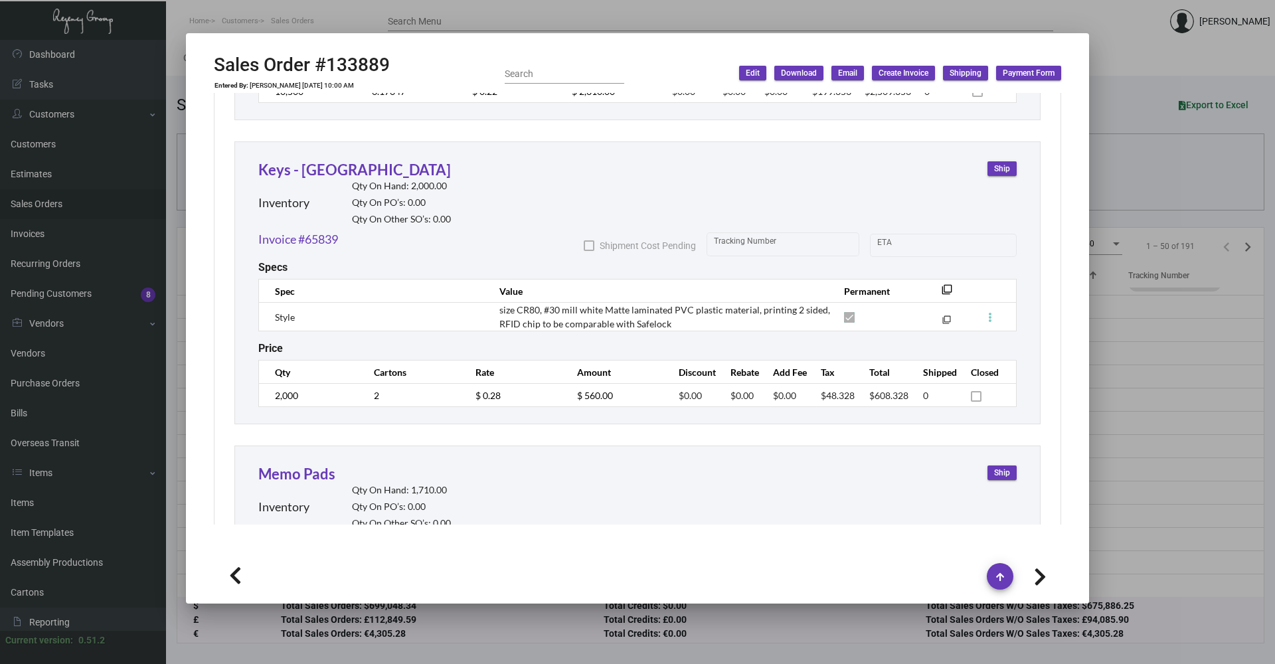
click at [1129, 197] on div at bounding box center [637, 332] width 1275 height 664
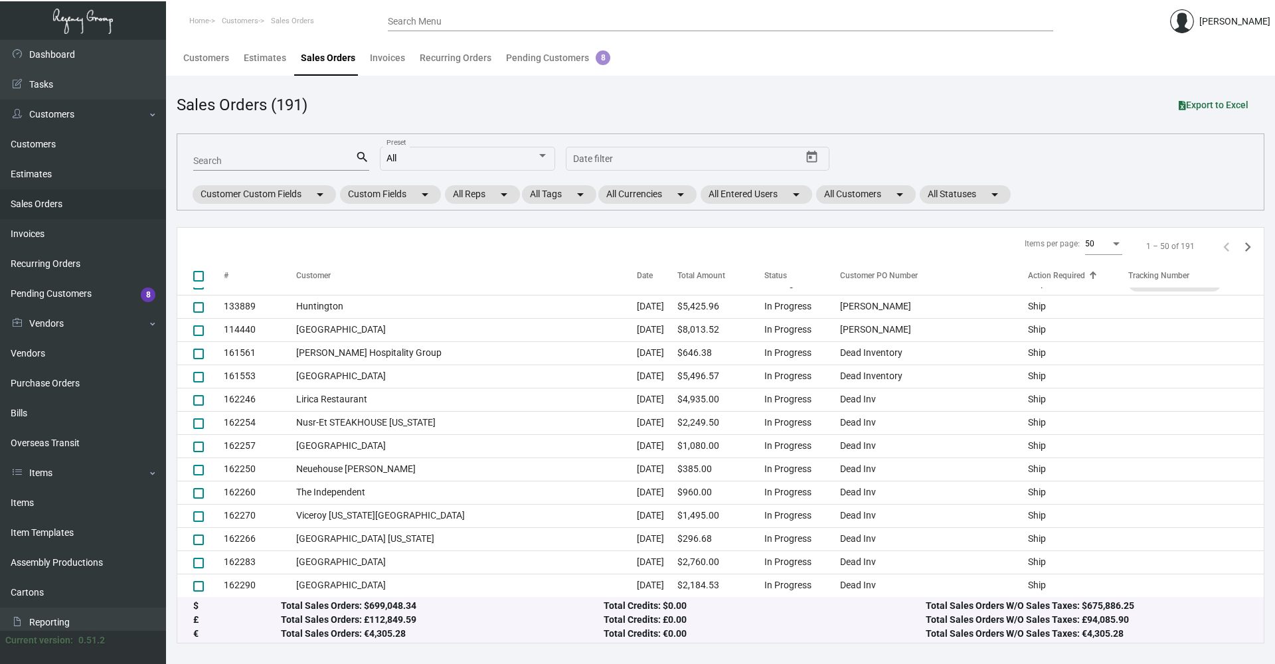
click at [1198, 189] on div "Search search All Preset Start date – Date filter Customer Custom Fields arrow_…" at bounding box center [721, 171] width 1088 height 77
click at [934, 193] on mat-chip "All Statuses arrow_drop_down" at bounding box center [965, 194] width 91 height 19
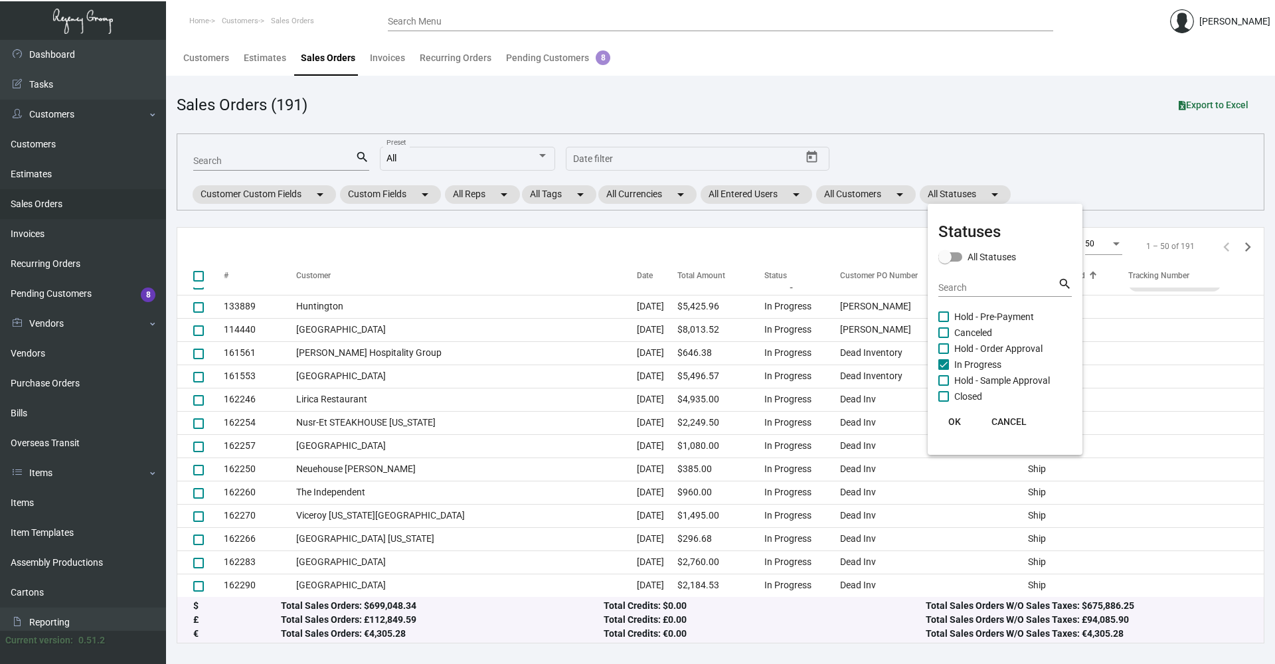
click at [940, 359] on span at bounding box center [943, 364] width 11 height 11
click at [943, 370] on input "In Progress" at bounding box center [943, 370] width 1 height 1
checkbox input "false"
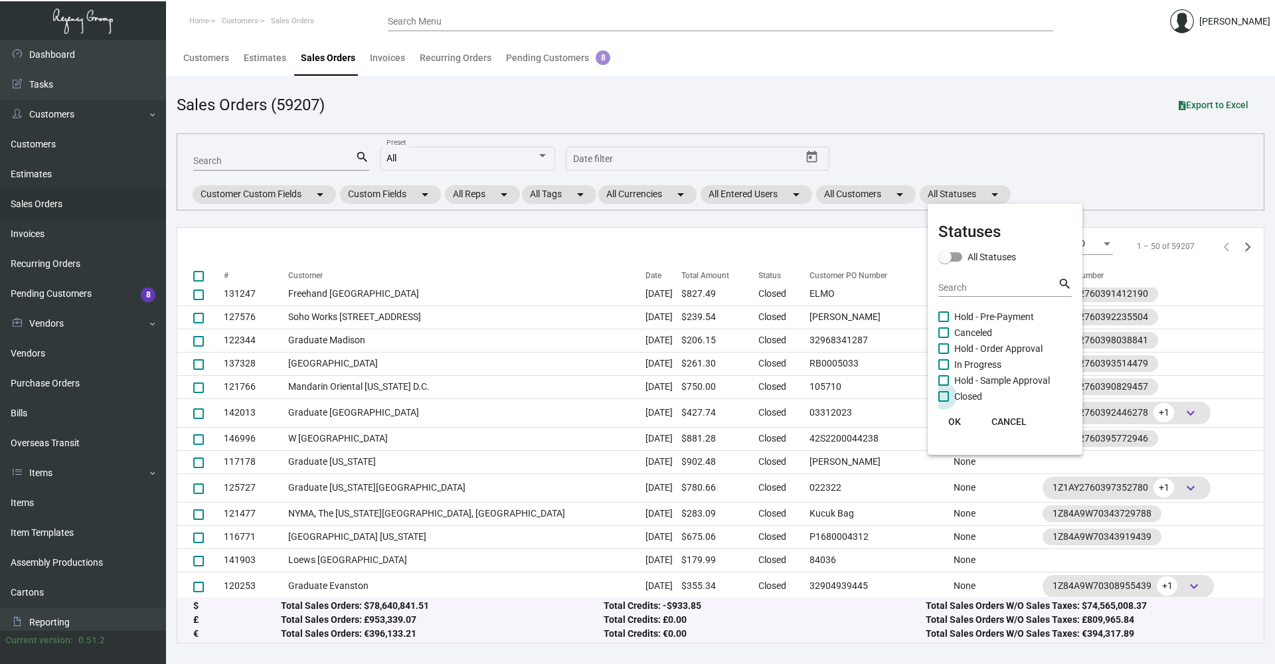
click at [944, 393] on span at bounding box center [943, 396] width 11 height 11
click at [944, 402] on input "Closed" at bounding box center [943, 402] width 1 height 1
checkbox input "true"
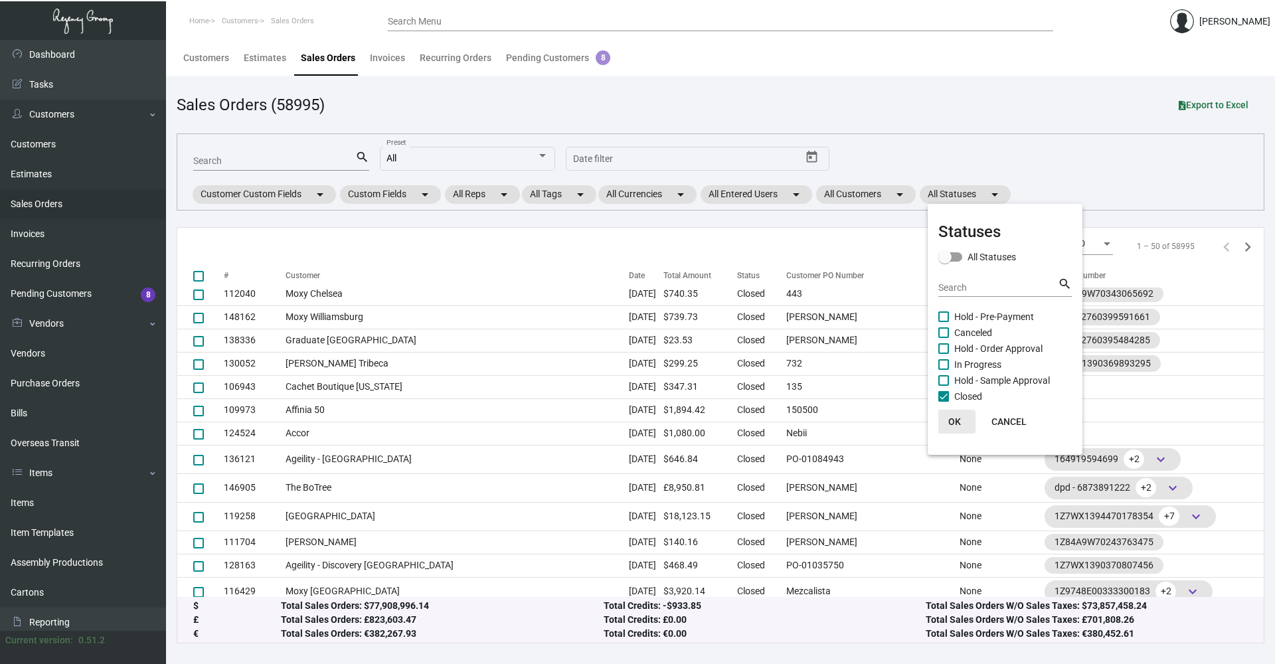
click at [954, 418] on span "OK" at bounding box center [954, 421] width 13 height 11
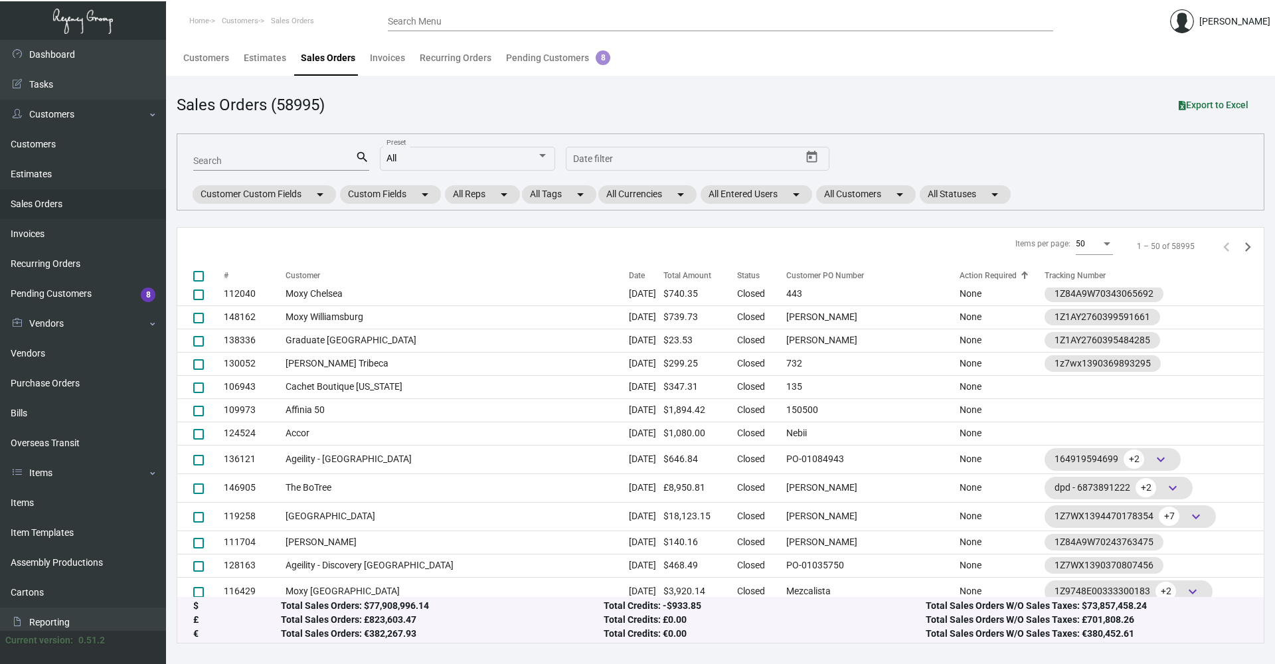
click at [961, 270] on div "Action Required" at bounding box center [988, 276] width 57 height 12
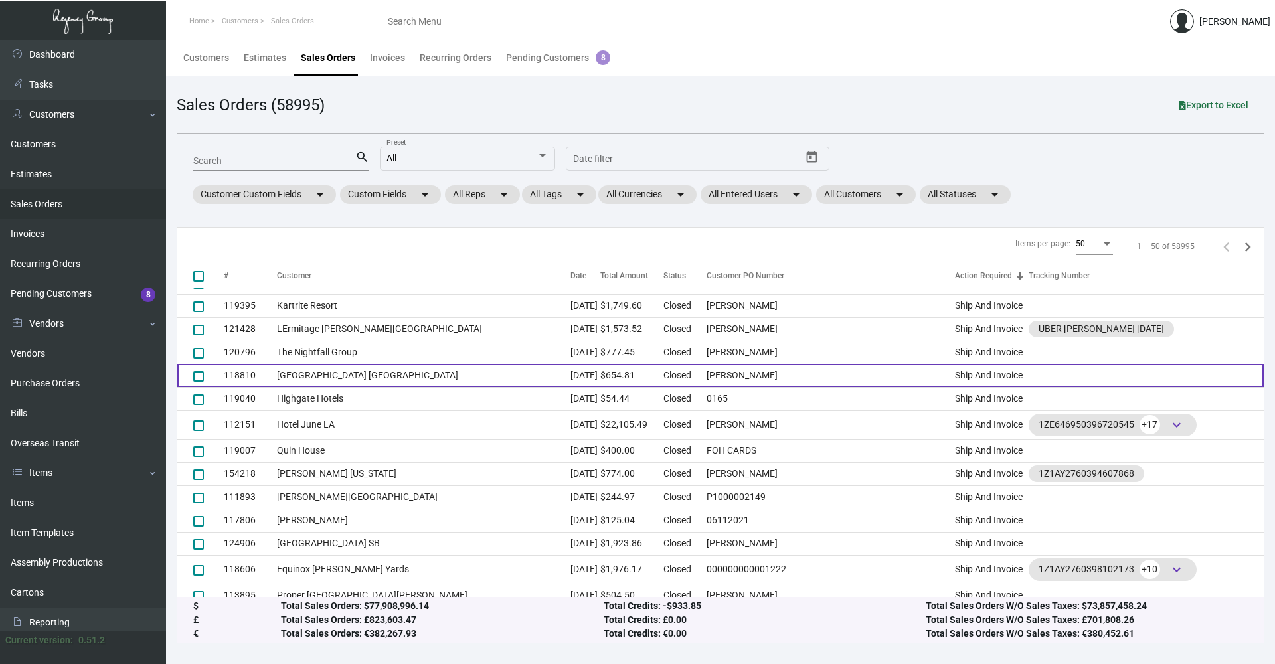
scroll to position [0, 0]
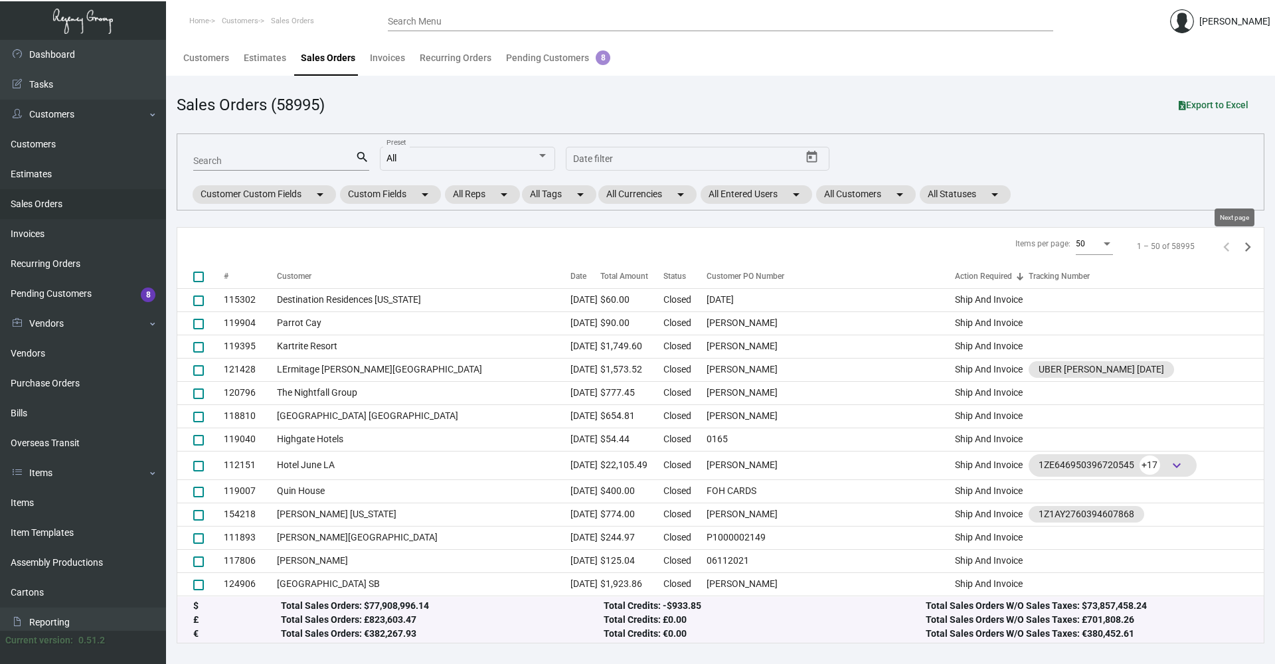
click at [1245, 249] on icon "Next page" at bounding box center [1248, 246] width 6 height 9
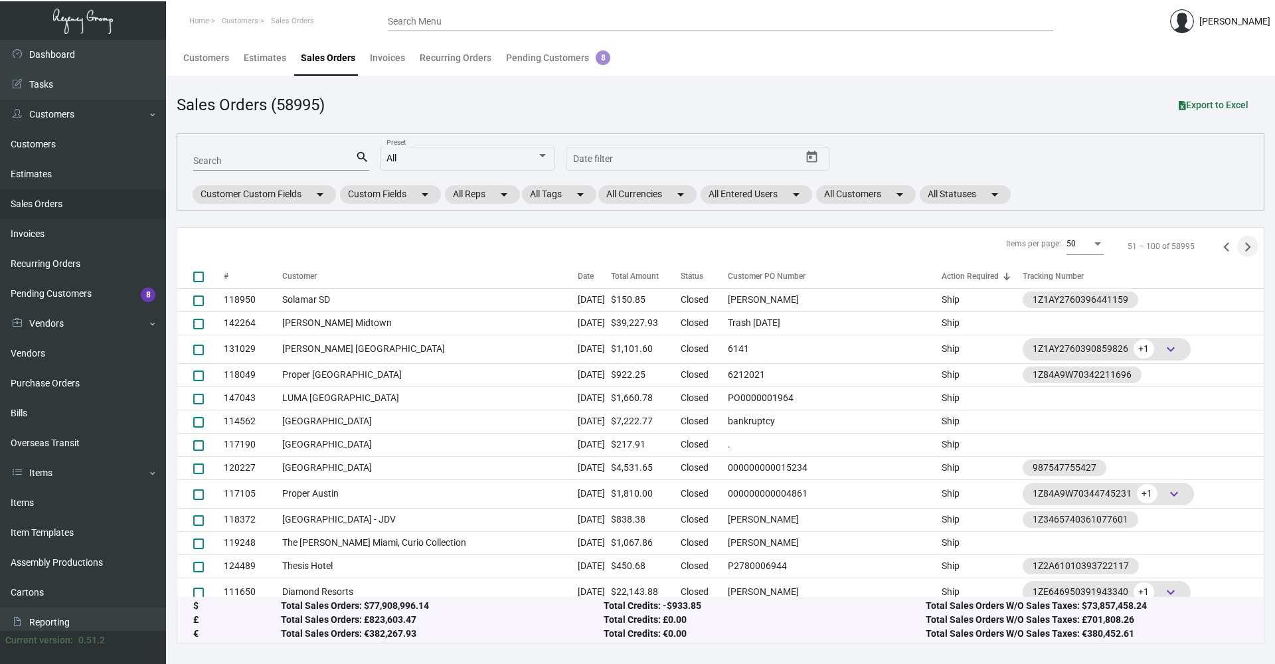
click at [1245, 249] on icon "Next page" at bounding box center [1248, 246] width 6 height 9
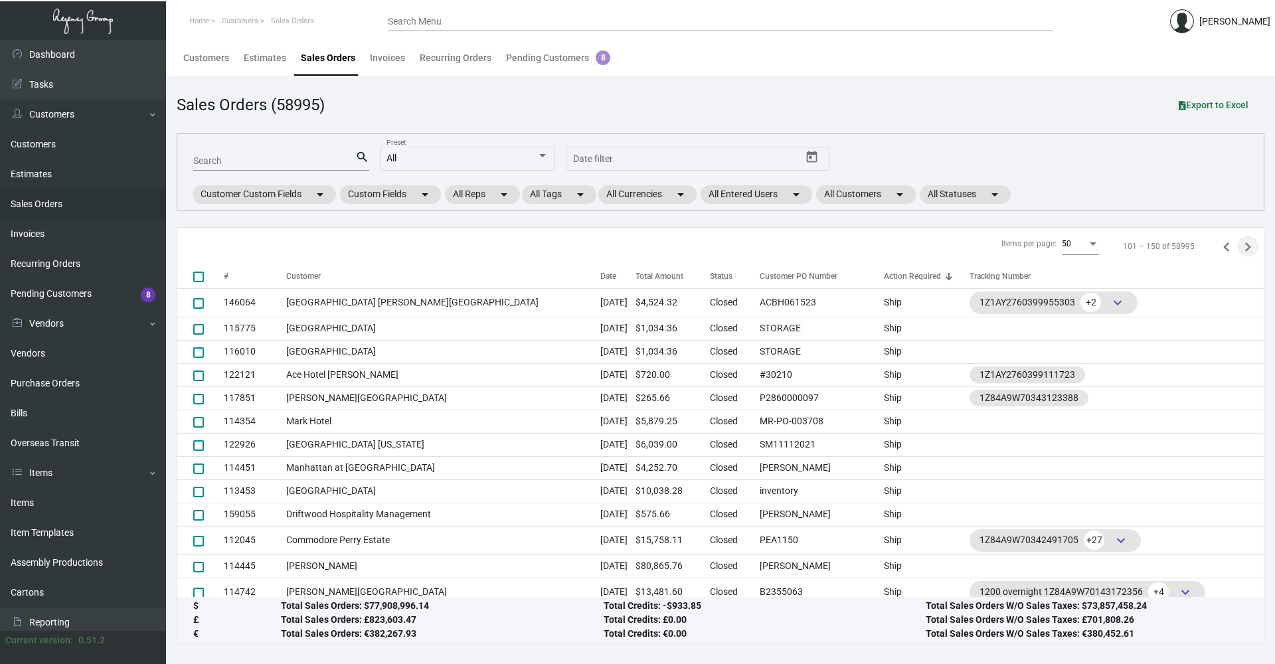
click at [1245, 249] on icon "Next page" at bounding box center [1248, 246] width 6 height 9
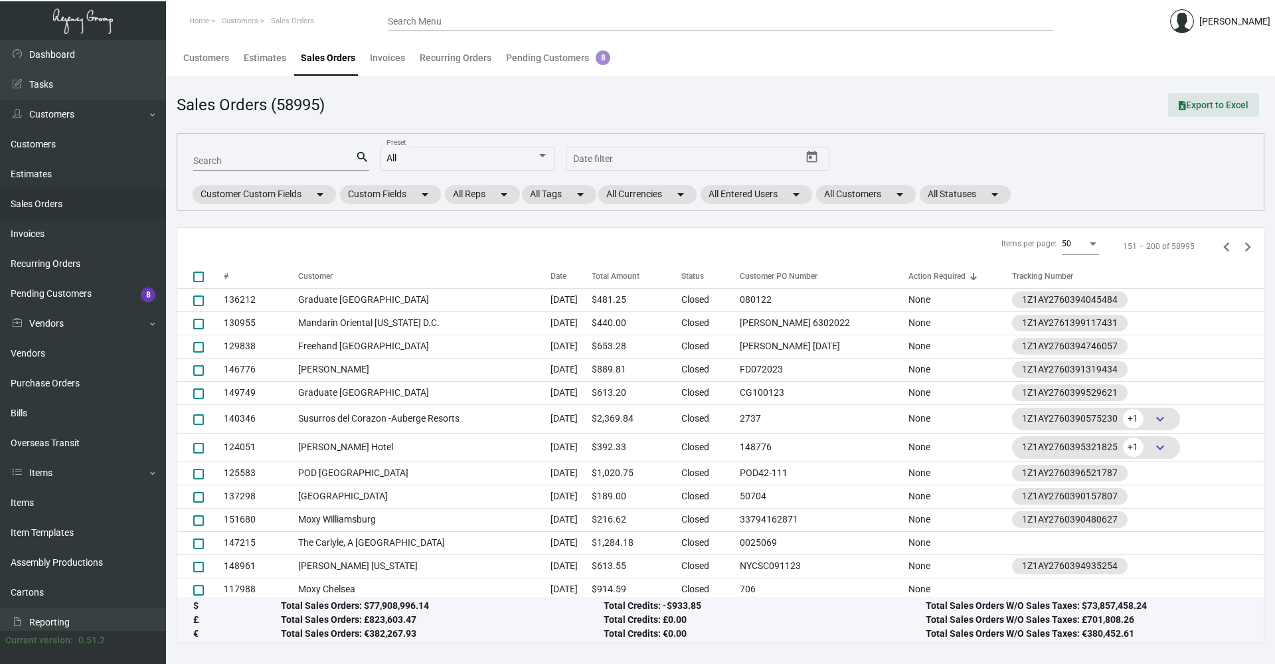
click at [1210, 106] on span "Export to Excel" at bounding box center [1214, 105] width 70 height 11
click at [1189, 104] on span "Export to Excel" at bounding box center [1214, 105] width 70 height 11
click at [60, 614] on link "Reporting" at bounding box center [83, 623] width 166 height 30
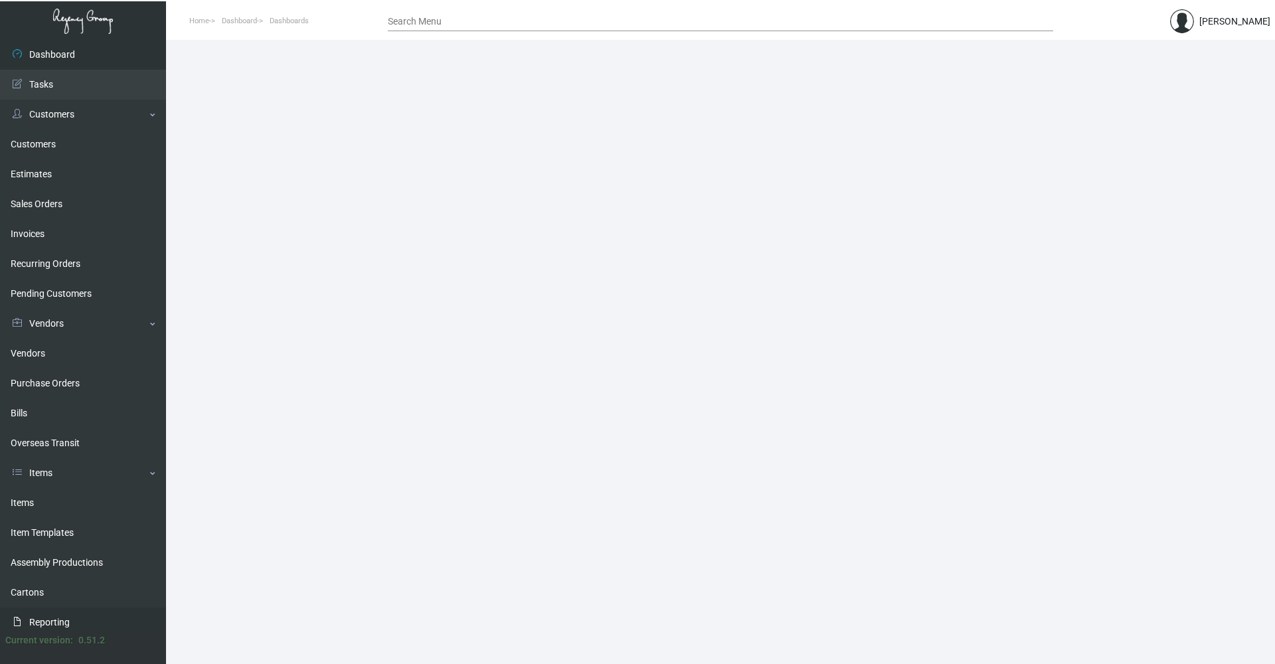
click at [83, 617] on link "Reporting" at bounding box center [83, 623] width 166 height 30
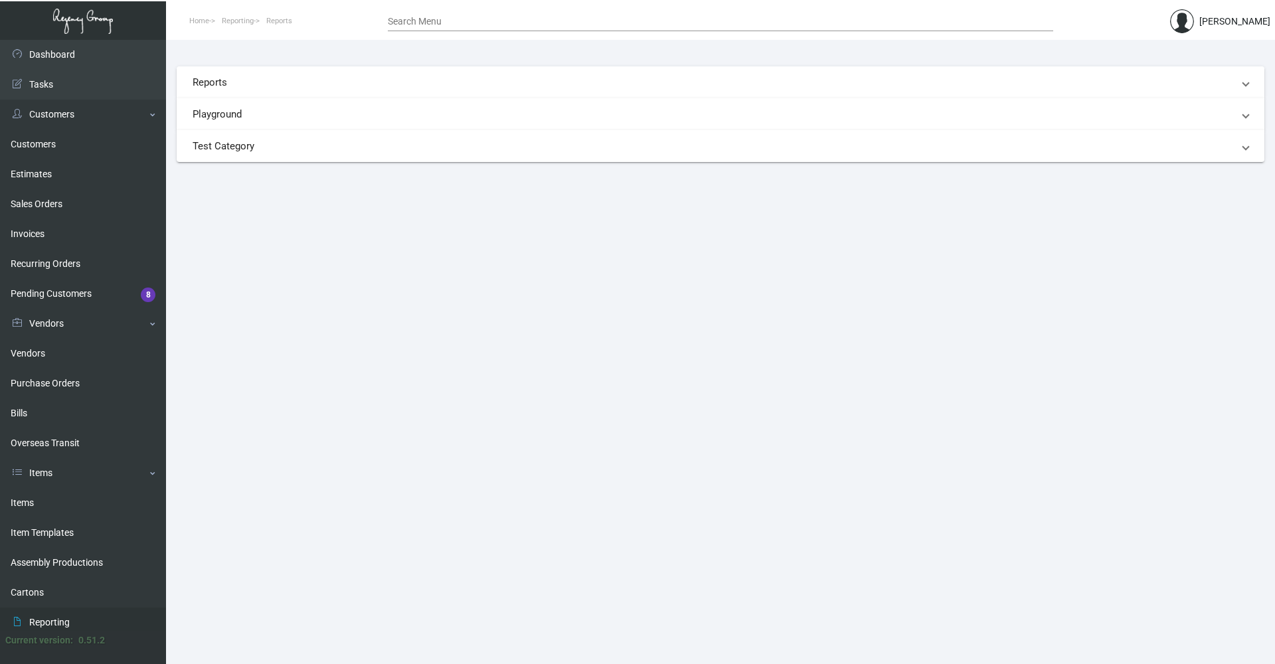
click at [219, 88] on mat-panel-title "Reports" at bounding box center [713, 82] width 1040 height 15
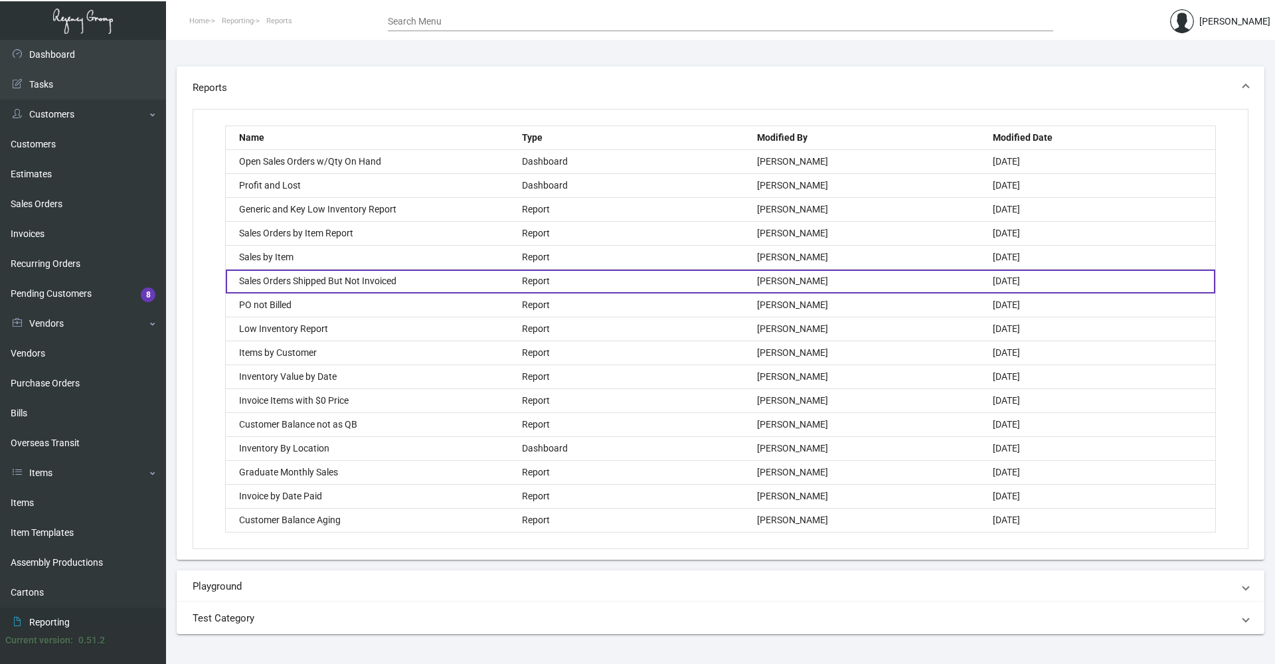
click at [355, 274] on div "Sales Orders Shipped But Not Invoiced" at bounding box center [367, 281] width 283 height 23
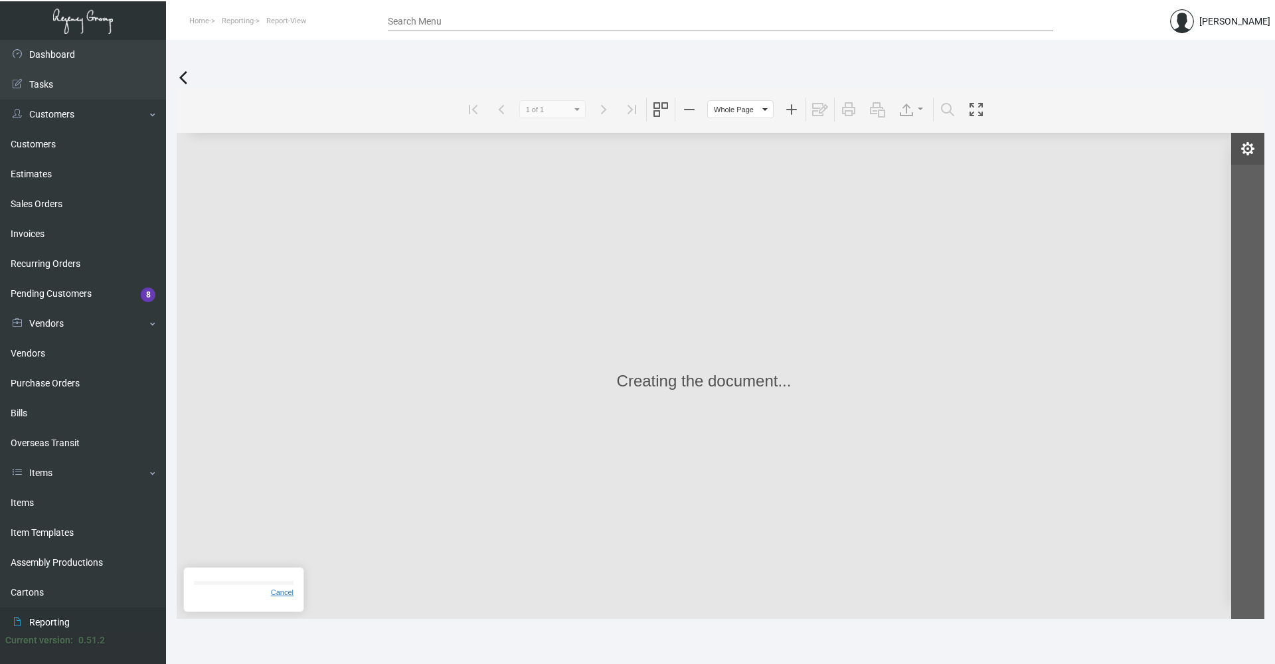
type input "1 of 15"
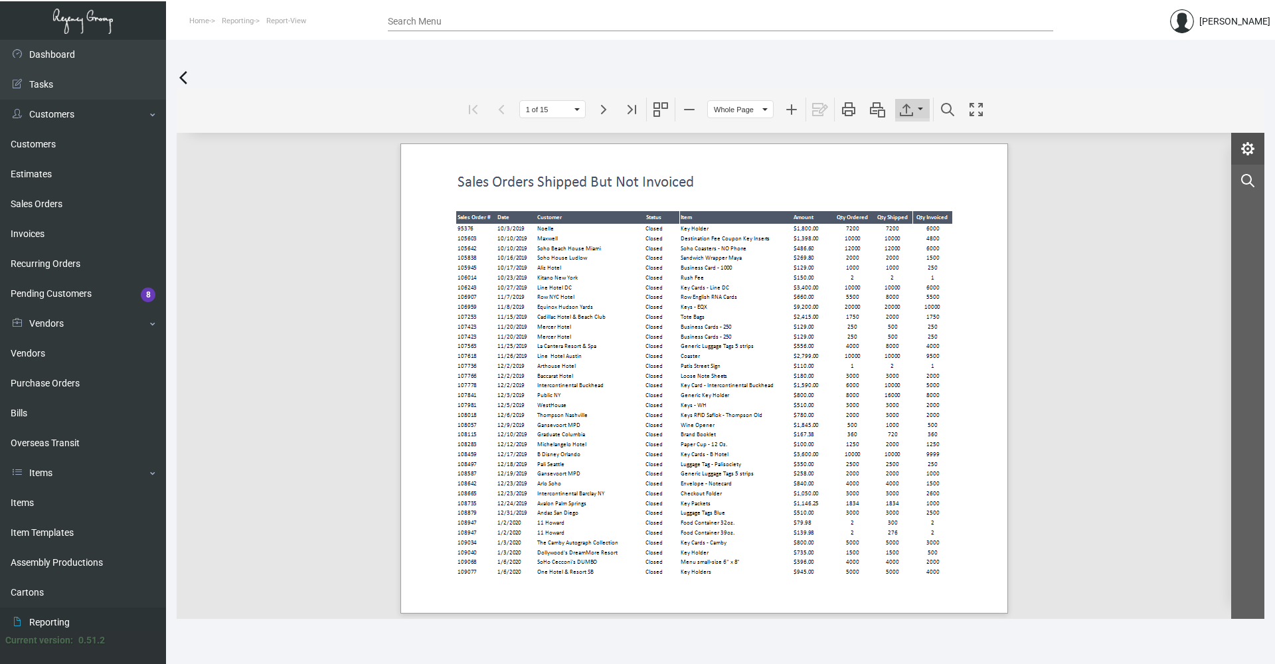
click at [908, 118] on icon "Export To" at bounding box center [906, 110] width 16 height 16
click at [897, 280] on div "CSV" at bounding box center [912, 283] width 33 height 19
click at [1009, 334] on div "Loading..." at bounding box center [704, 380] width 1055 height 475
click at [51, 203] on link "Sales Orders" at bounding box center [83, 204] width 166 height 30
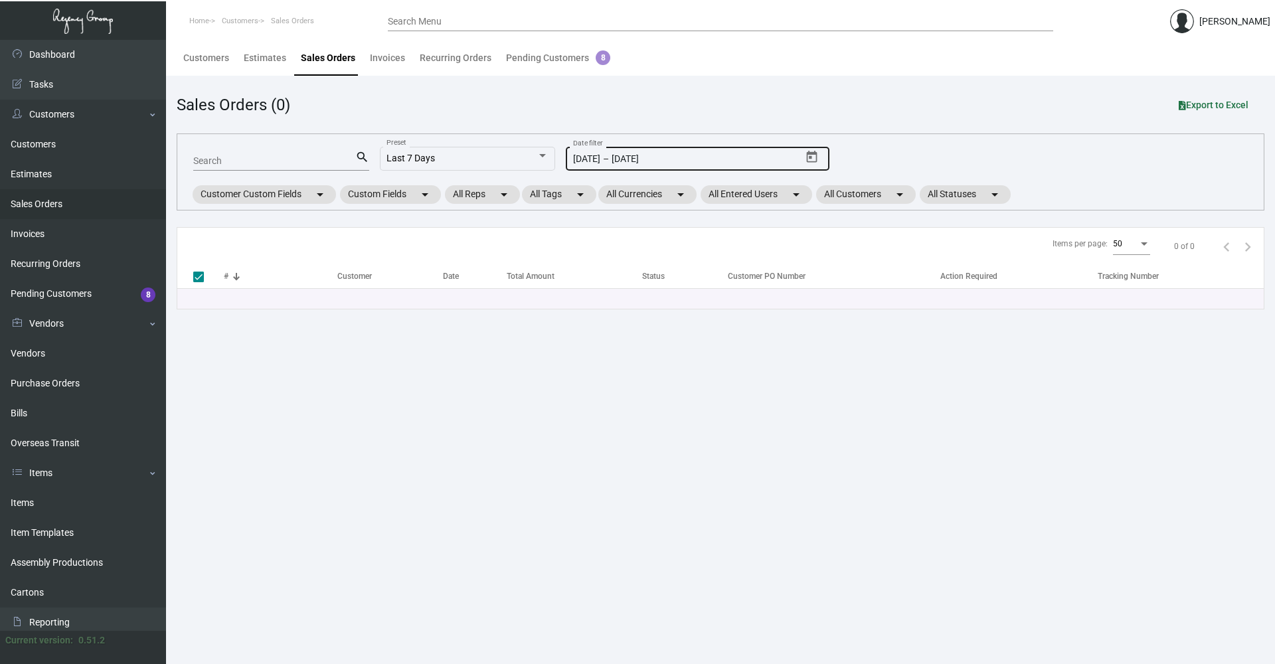
click at [813, 159] on icon "Open calendar" at bounding box center [812, 157] width 14 height 14
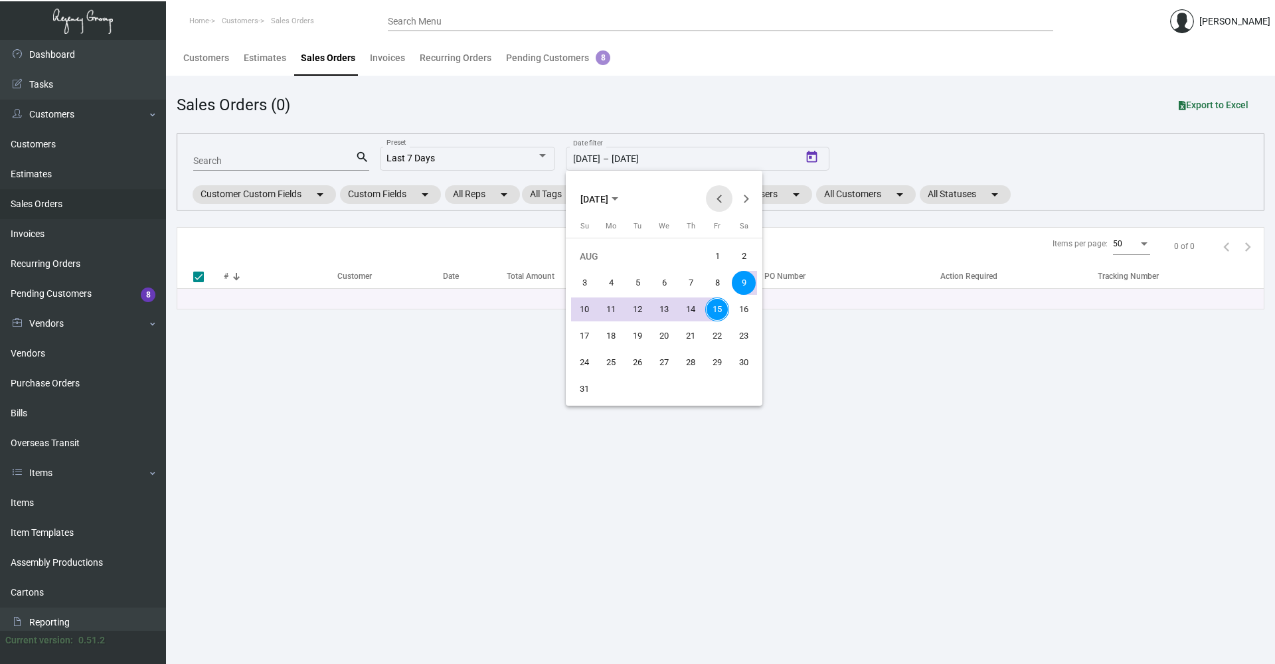
click at [722, 197] on button "Previous month" at bounding box center [719, 198] width 27 height 27
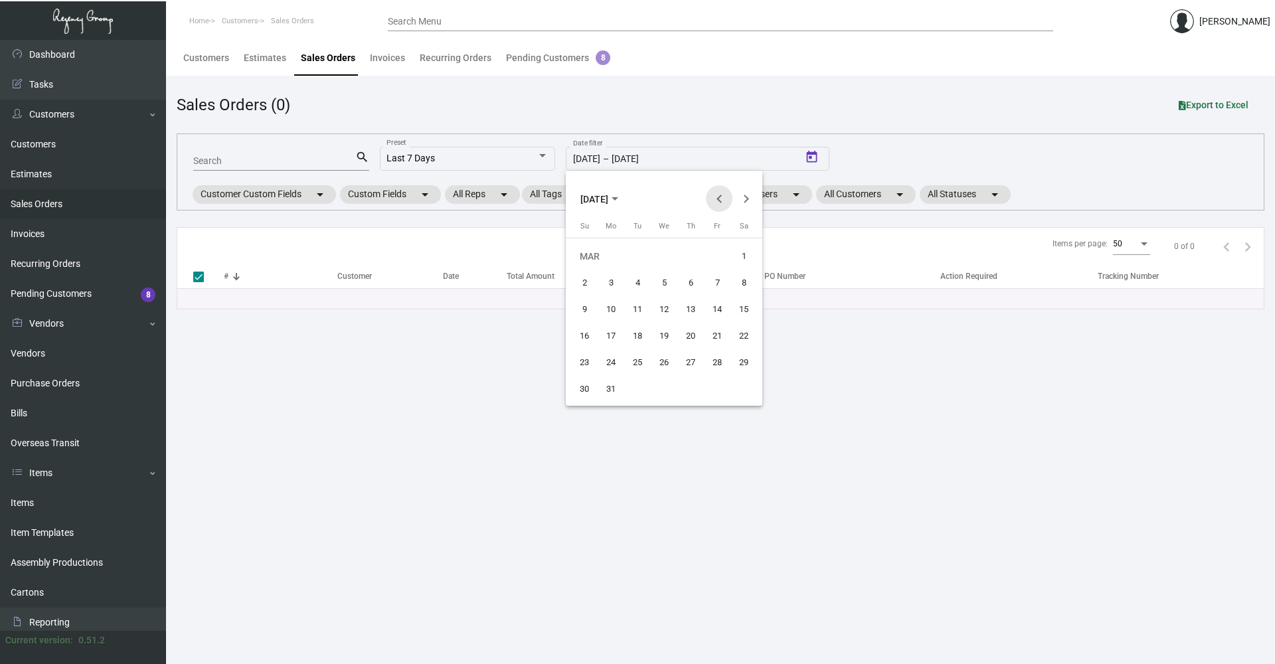
click at [722, 197] on button "Previous month" at bounding box center [719, 198] width 27 height 27
click at [667, 254] on div "1" at bounding box center [664, 256] width 24 height 24
type input "1/1/2025"
click at [742, 200] on button "Next month" at bounding box center [745, 198] width 27 height 27
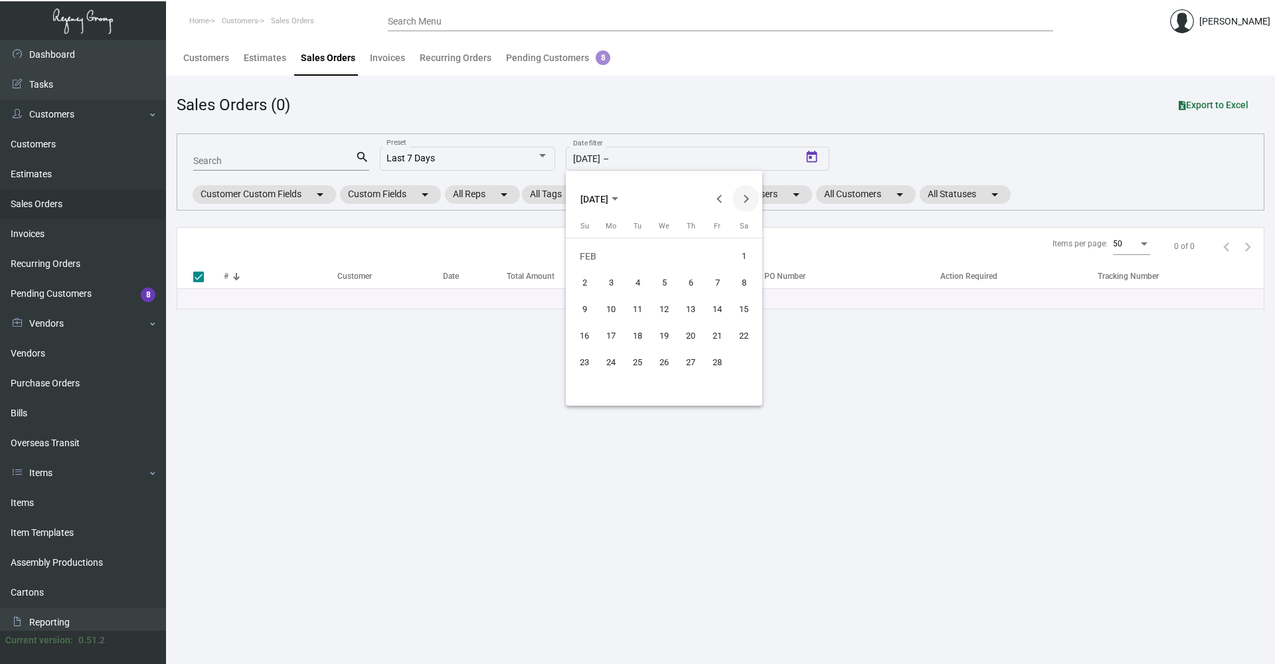
click at [742, 200] on button "Next month" at bounding box center [745, 198] width 27 height 27
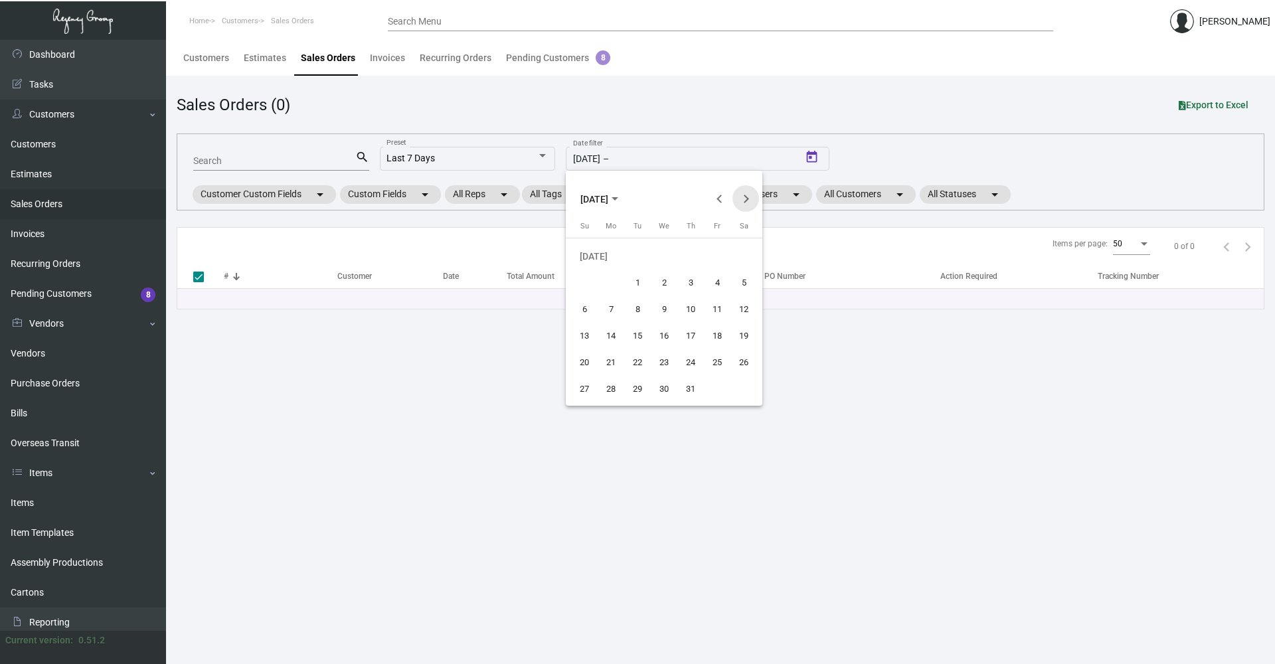
click at [742, 200] on button "Next month" at bounding box center [745, 198] width 27 height 27
click at [713, 303] on div "15" at bounding box center [717, 309] width 24 height 24
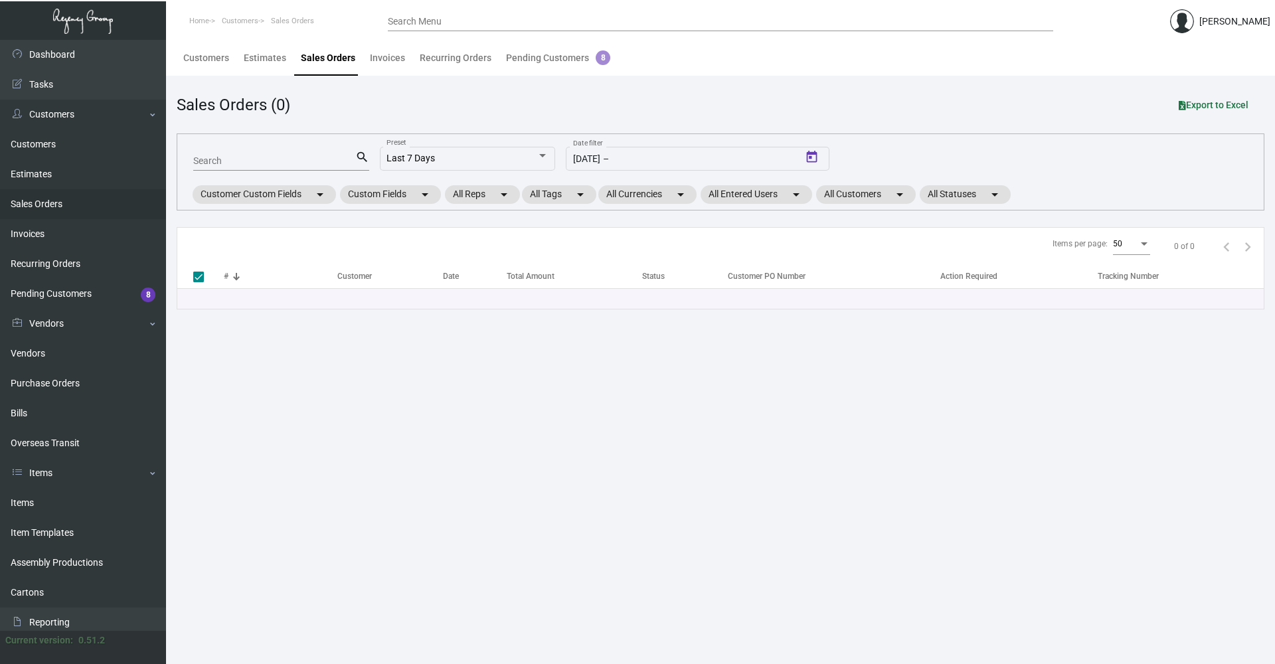
type input "[DATE]"
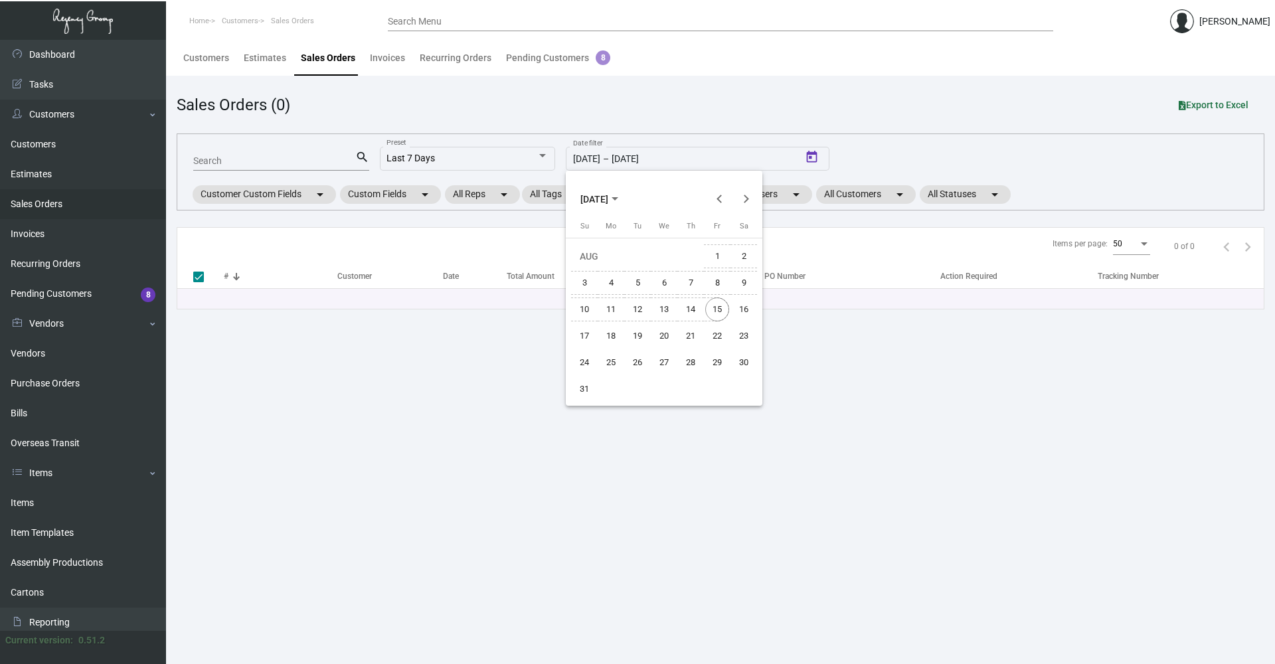
checkbox input "false"
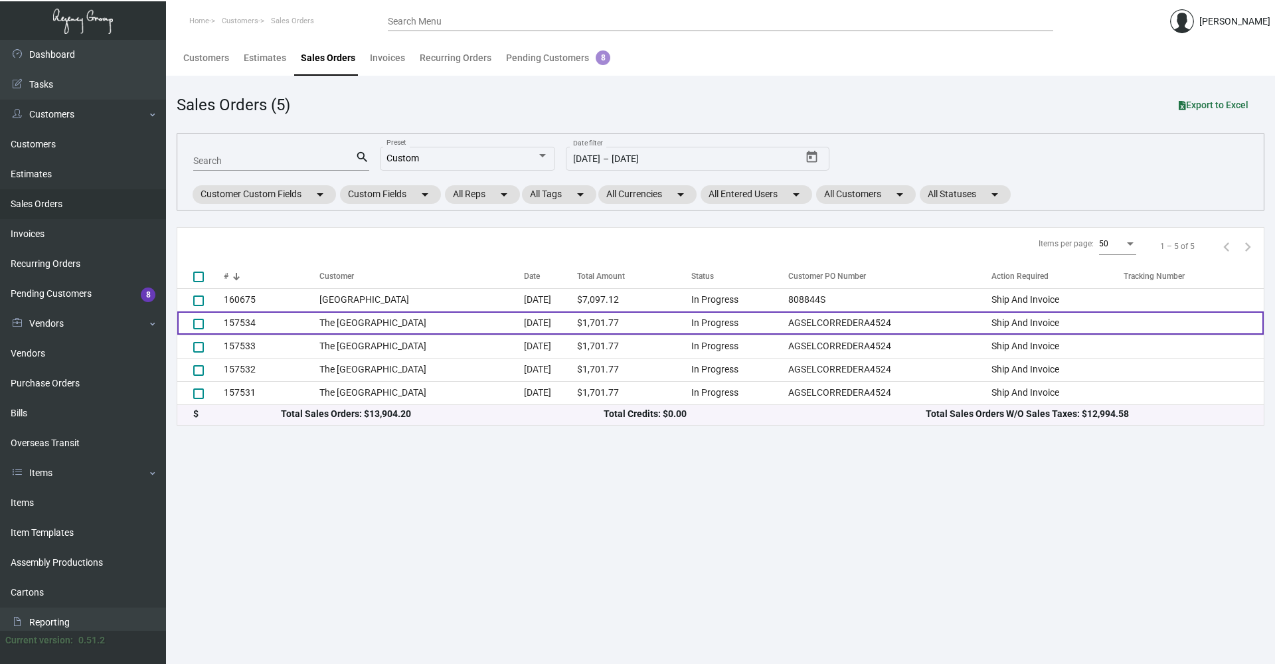
click at [462, 320] on td "The Meridian Hotel" at bounding box center [421, 322] width 205 height 23
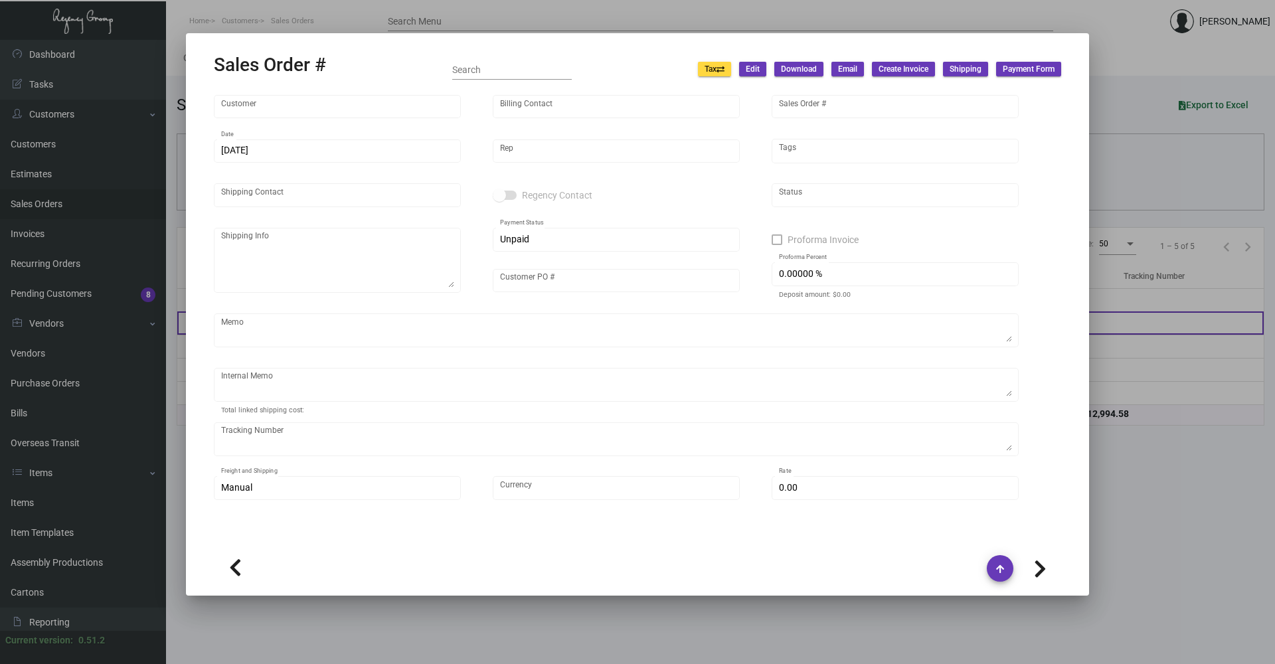
type input "The Meridian Hotel"
type input "Donna Hassett"
type input "157534"
type input "4/1/2025"
type input "Max Nesser"
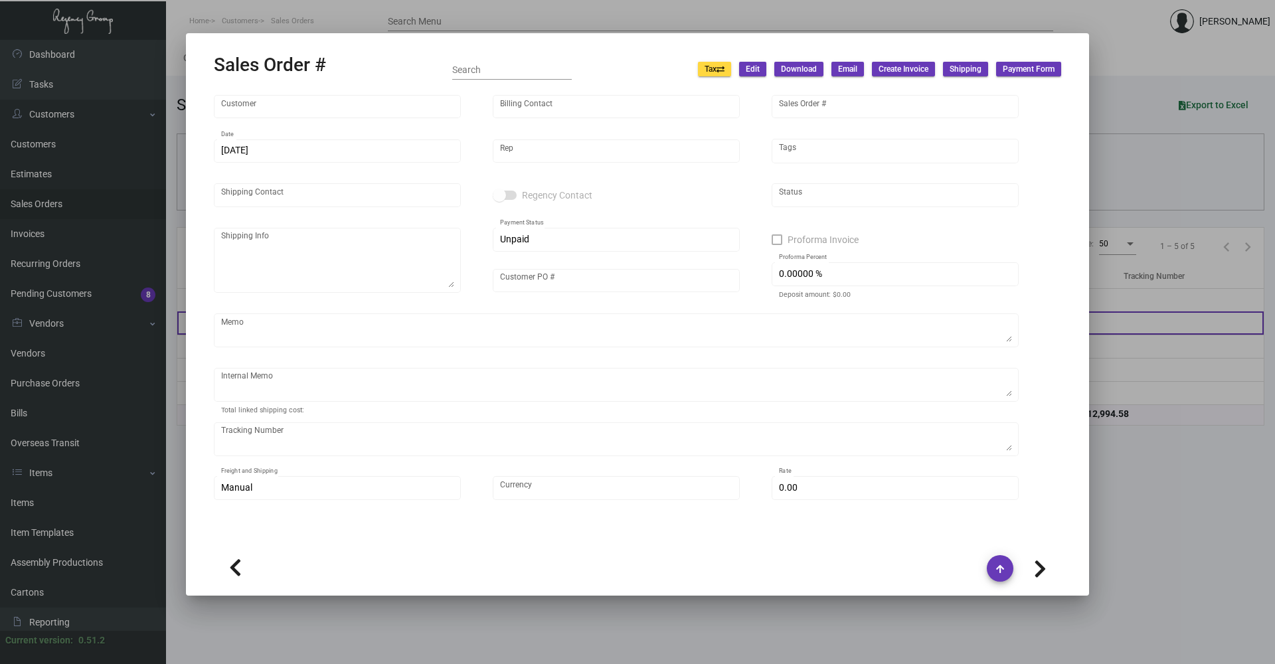
type input "Agsel Corredera"
type textarea "AGSEL CORREDERA | General Manager The Meridian Hotel Miami Beach 418 Meridian A…"
type input "AGSELCORREDERA4524"
type input "United States Dollar $"
type input "$ 185.00"
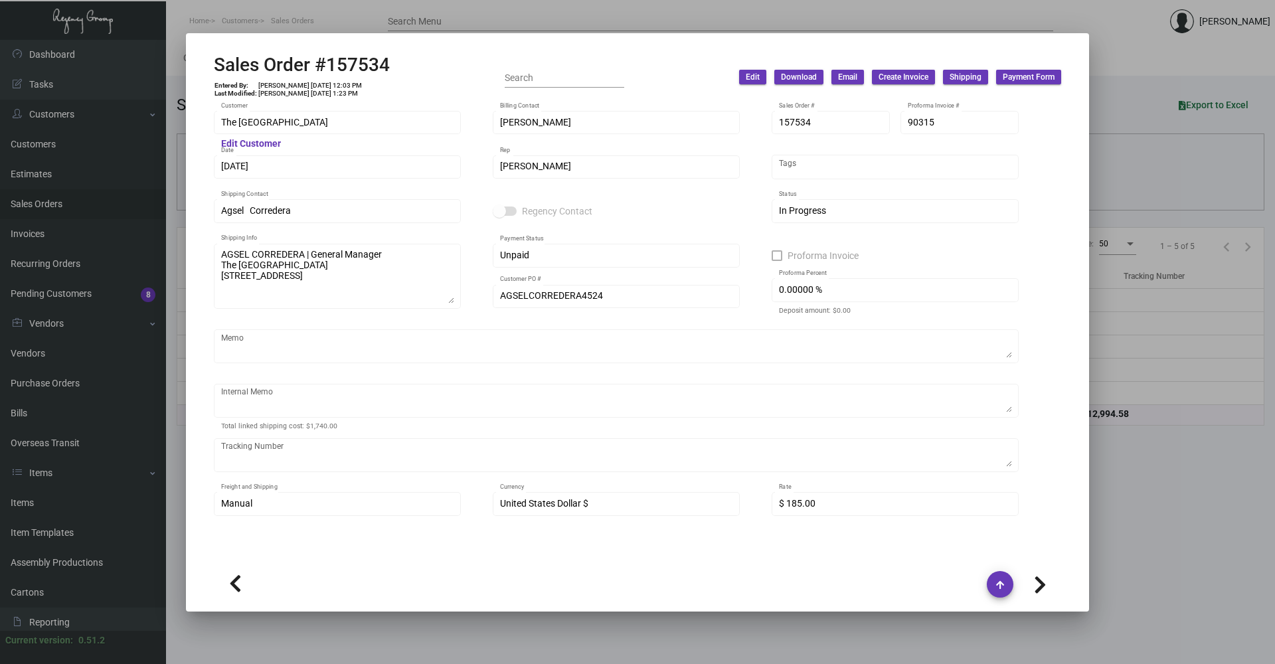
click at [1147, 490] on div at bounding box center [637, 332] width 1275 height 664
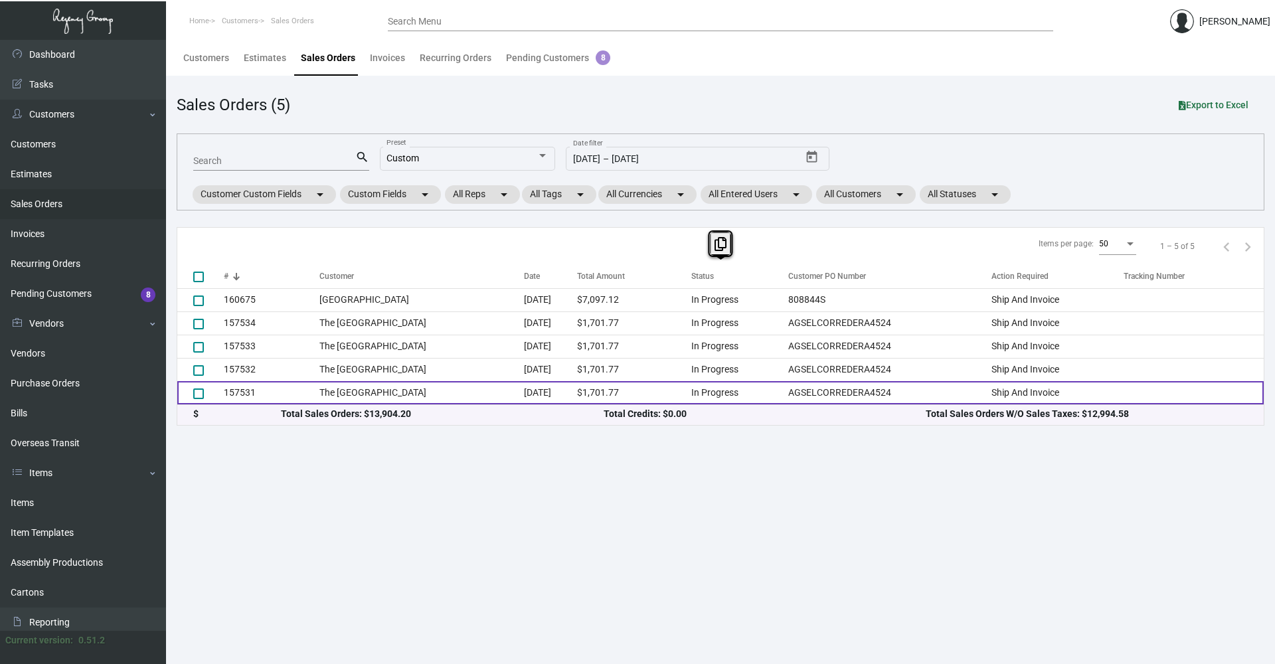
drag, startPoint x: 170, startPoint y: 295, endPoint x: 1068, endPoint y: 399, distance: 903.8
click at [1068, 399] on main "Customers Estimates Sales Orders Invoices Recurring Orders Pending Customers 8 …" at bounding box center [720, 352] width 1109 height 624
copy div "Items per page: 50 1 – 5 of 5 # Customer Date Total Amount Status Customer PO N…"
